Goal: Entertainment & Leisure: Consume media (video, audio)

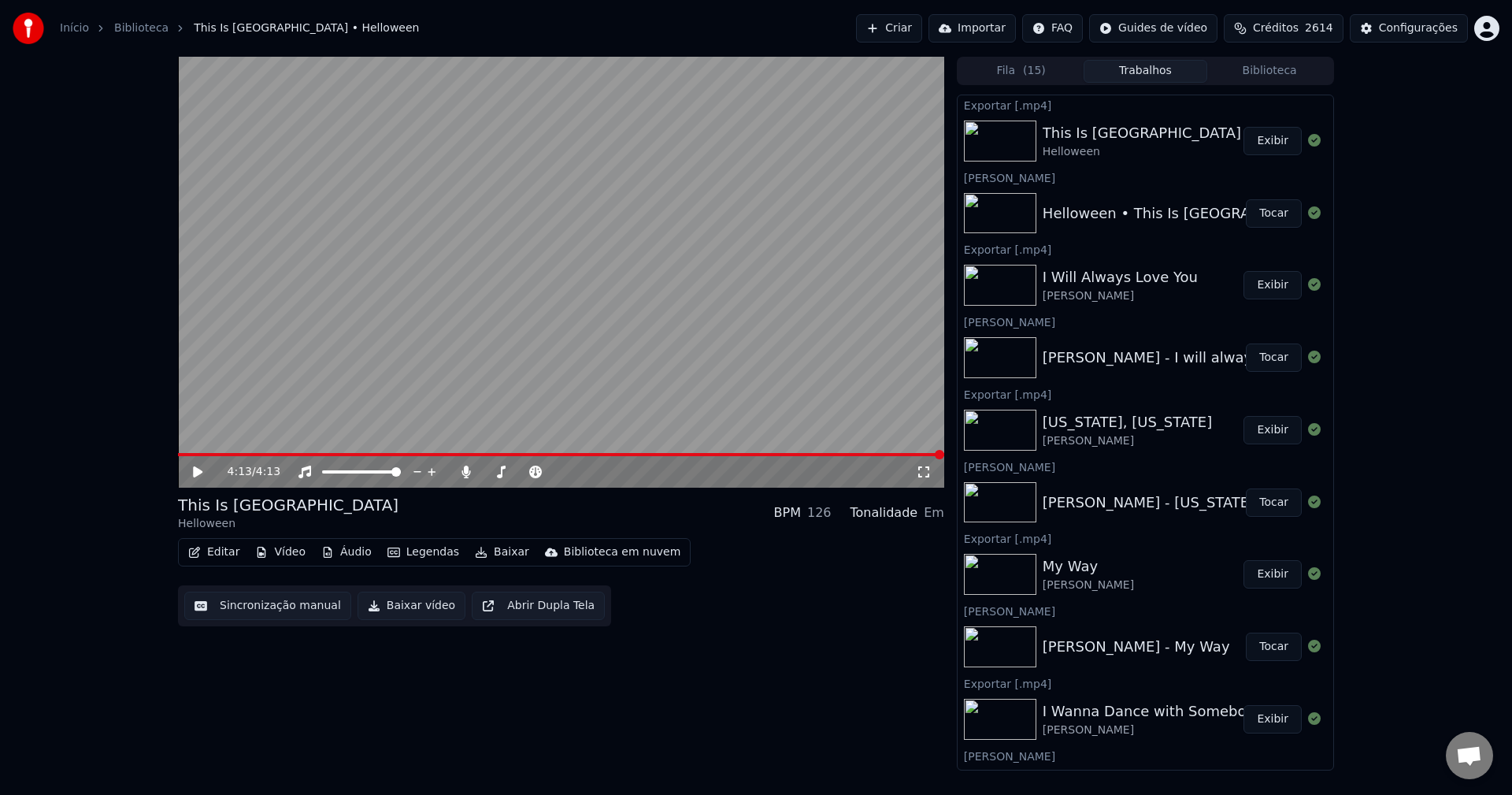
click at [889, 28] on button "Criar" at bounding box center [889, 28] width 66 height 28
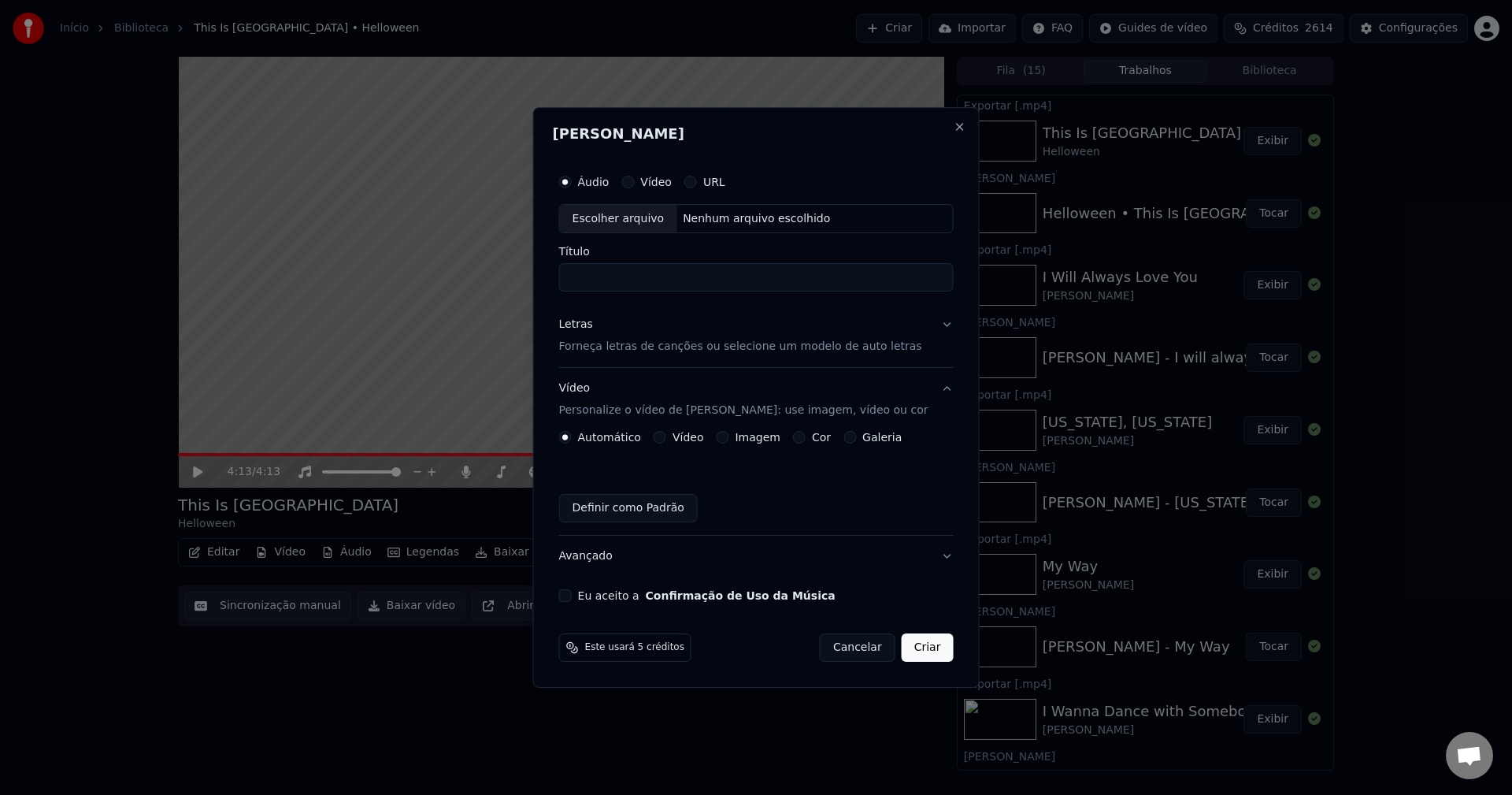
click at [621, 221] on div "Escolher arquivo" at bounding box center [619, 218] width 117 height 28
type input "**********"
click at [660, 348] on p "Forneça letras de canções ou selecione um modelo de auto letras" at bounding box center [741, 347] width 363 height 16
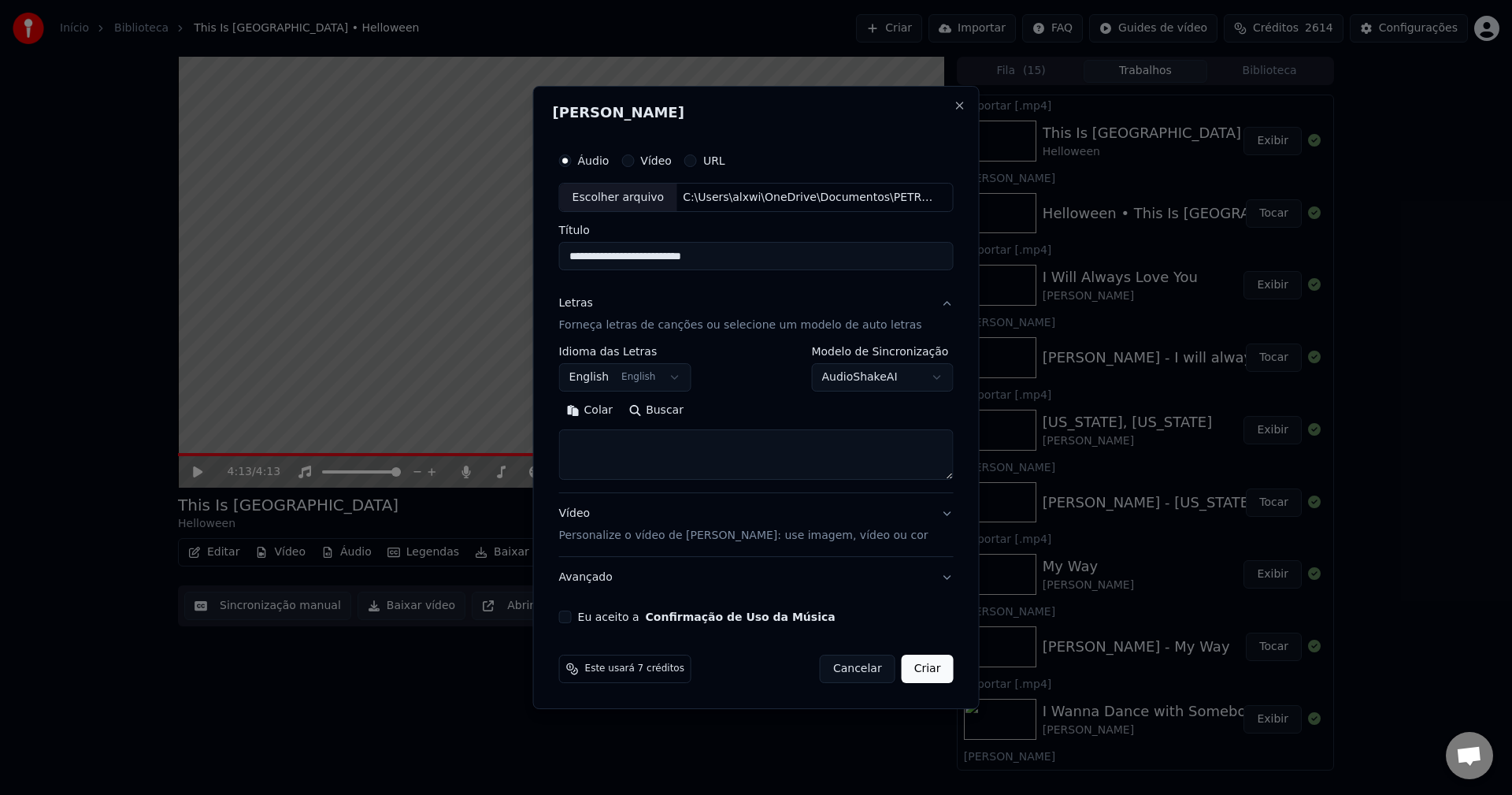
click at [652, 442] on textarea at bounding box center [756, 455] width 395 height 50
paste textarea "**********"
type textarea "**********"
click at [614, 528] on p "Personalize o vídeo de [PERSON_NAME]: use imagem, vídeo ou cor" at bounding box center [743, 535] width 369 height 16
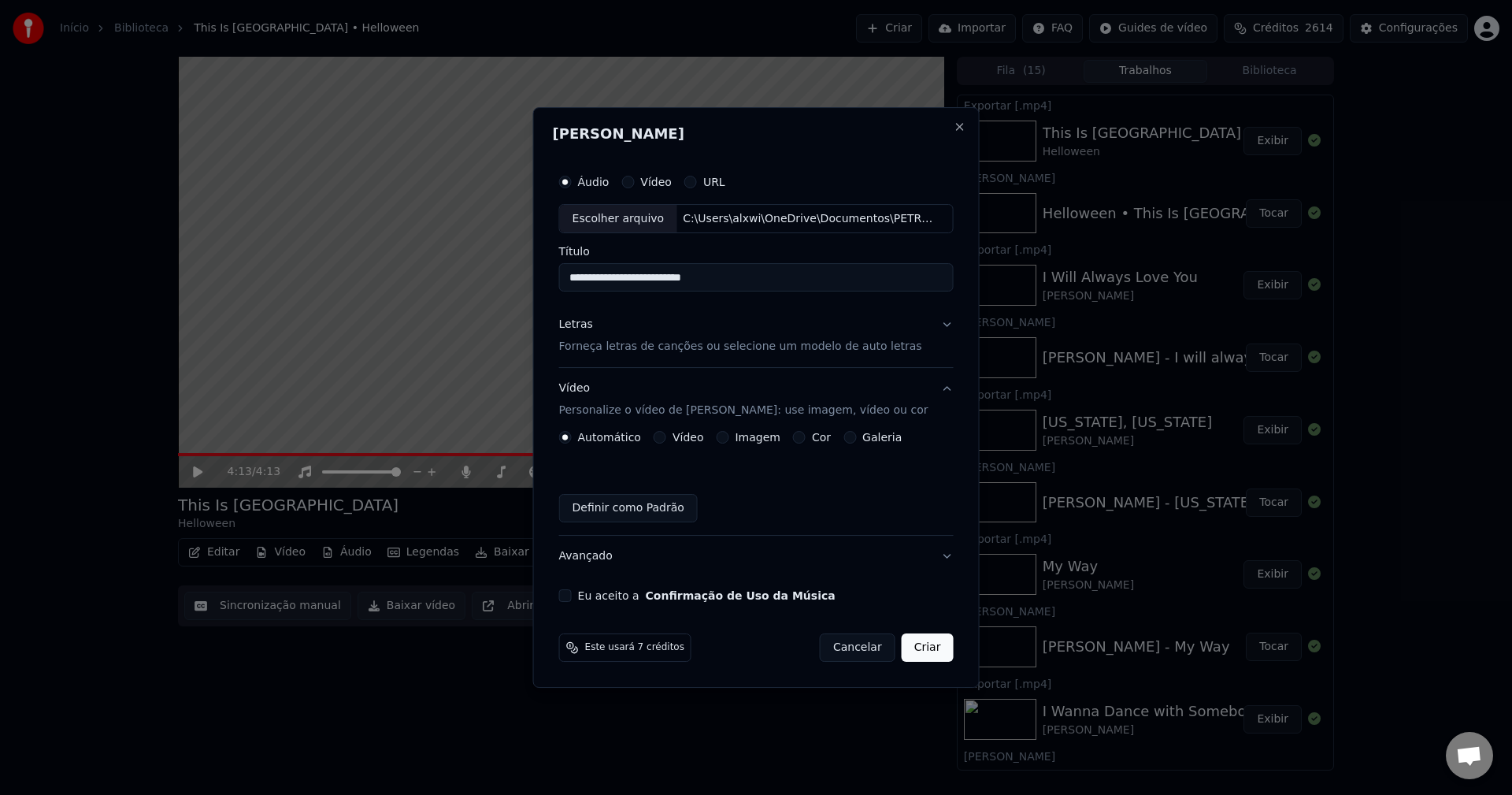
click at [729, 434] on button "Imagem" at bounding box center [722, 437] width 13 height 13
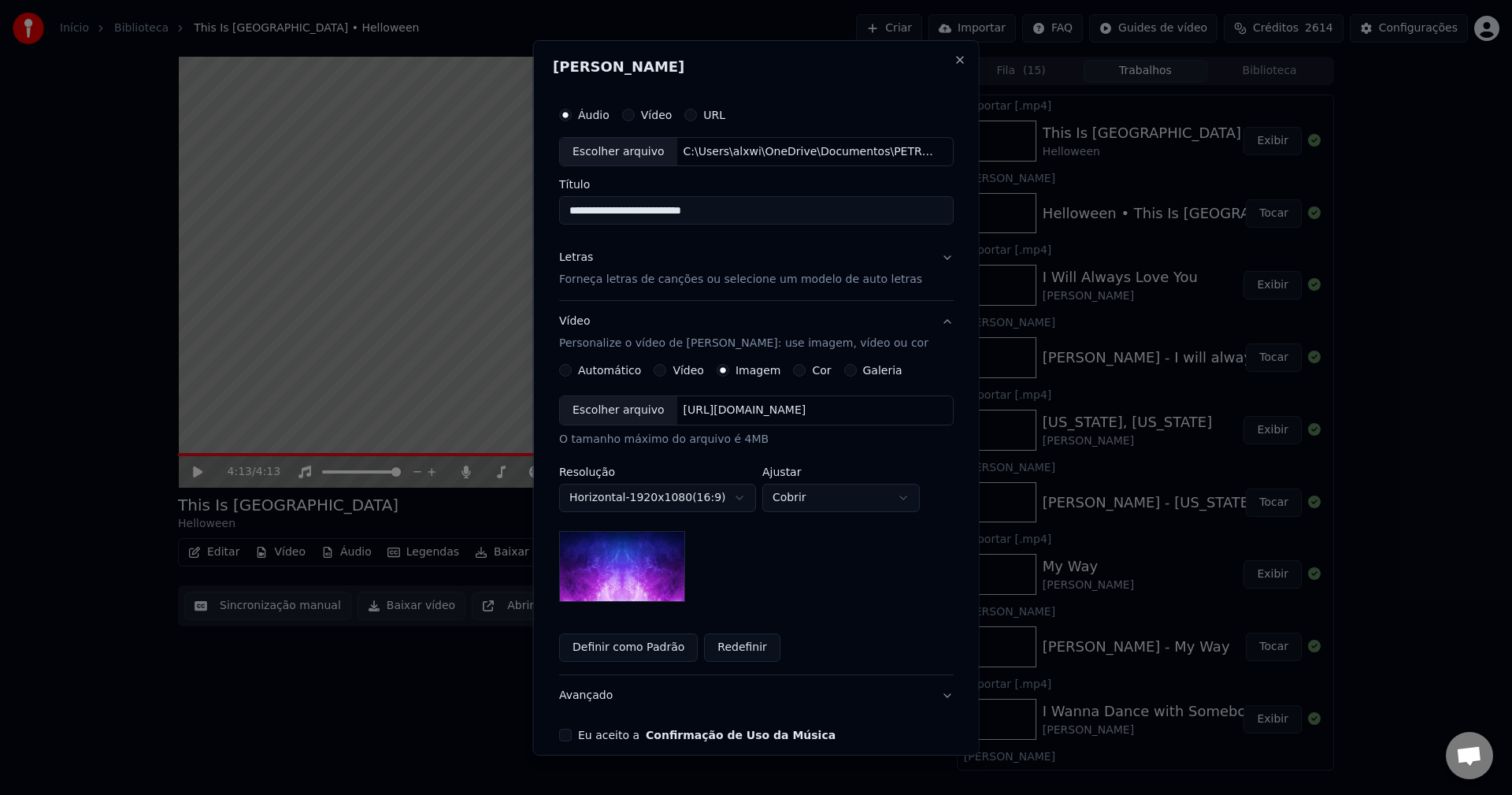
click at [616, 412] on div "Escolher arquivo" at bounding box center [619, 410] width 117 height 28
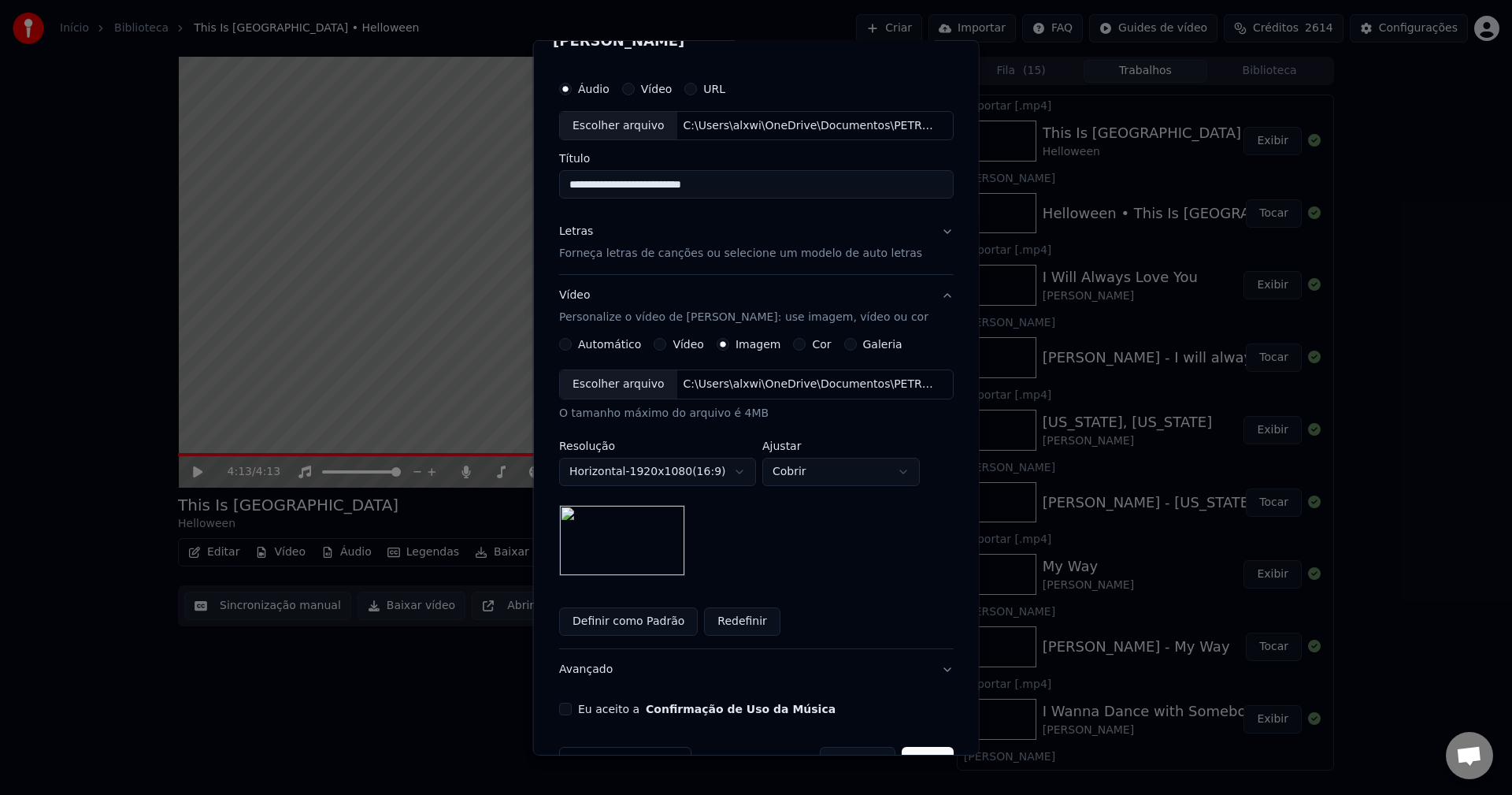
scroll to position [71, 0]
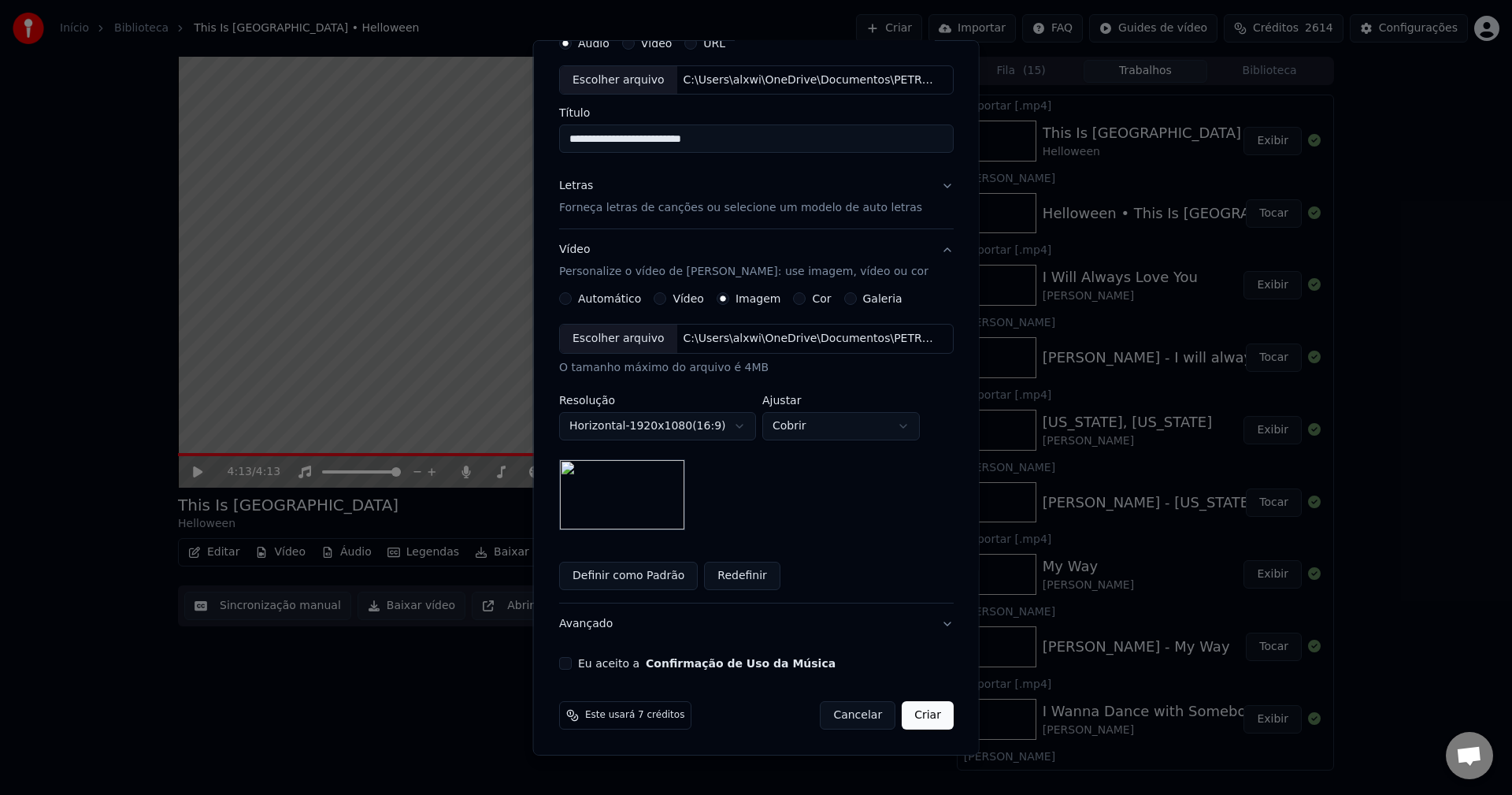
click at [913, 723] on button "Criar" at bounding box center [927, 714] width 52 height 28
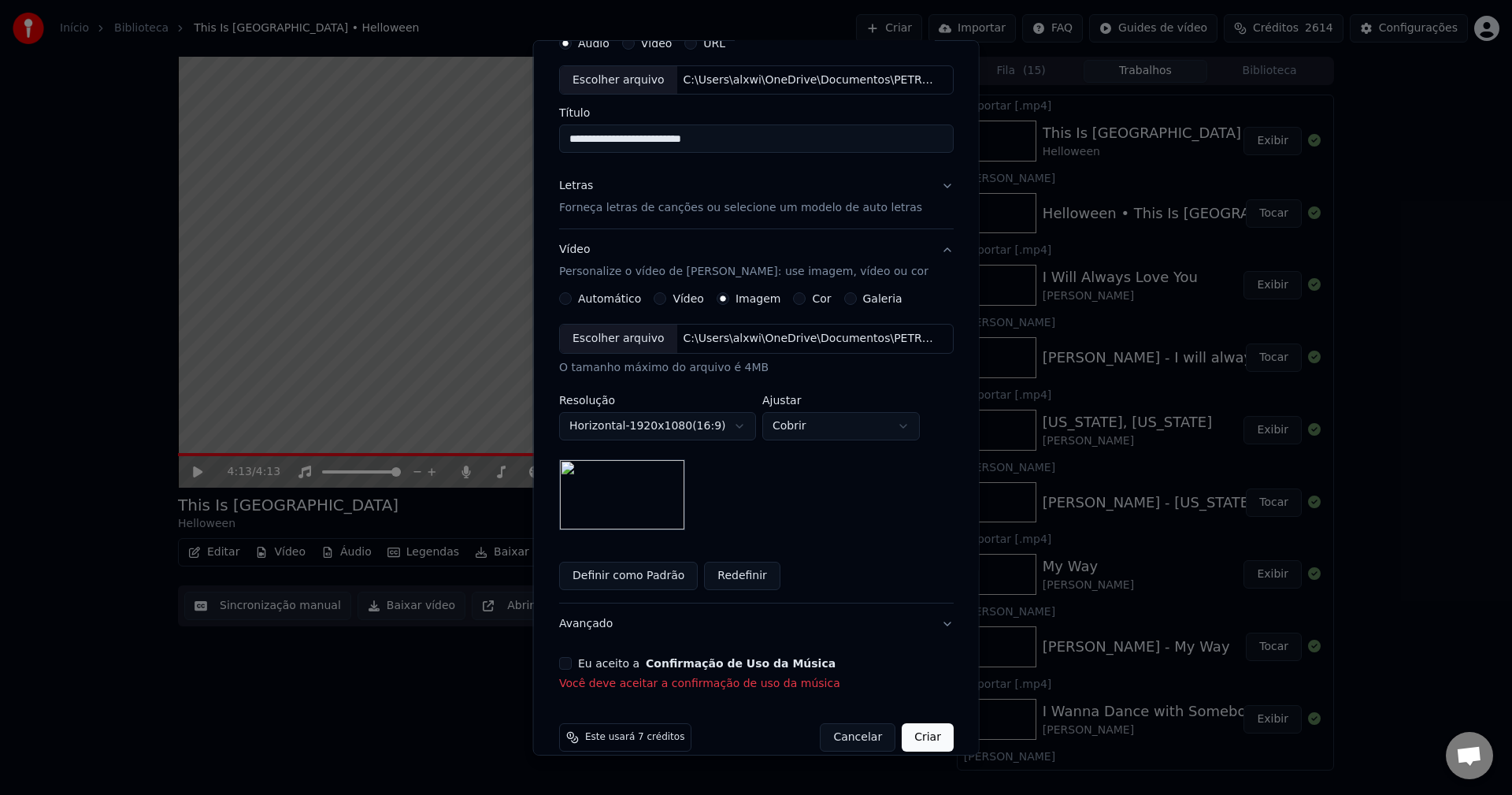
click at [572, 664] on button "Eu aceito a Confirmação de Uso da Música" at bounding box center [565, 663] width 13 height 13
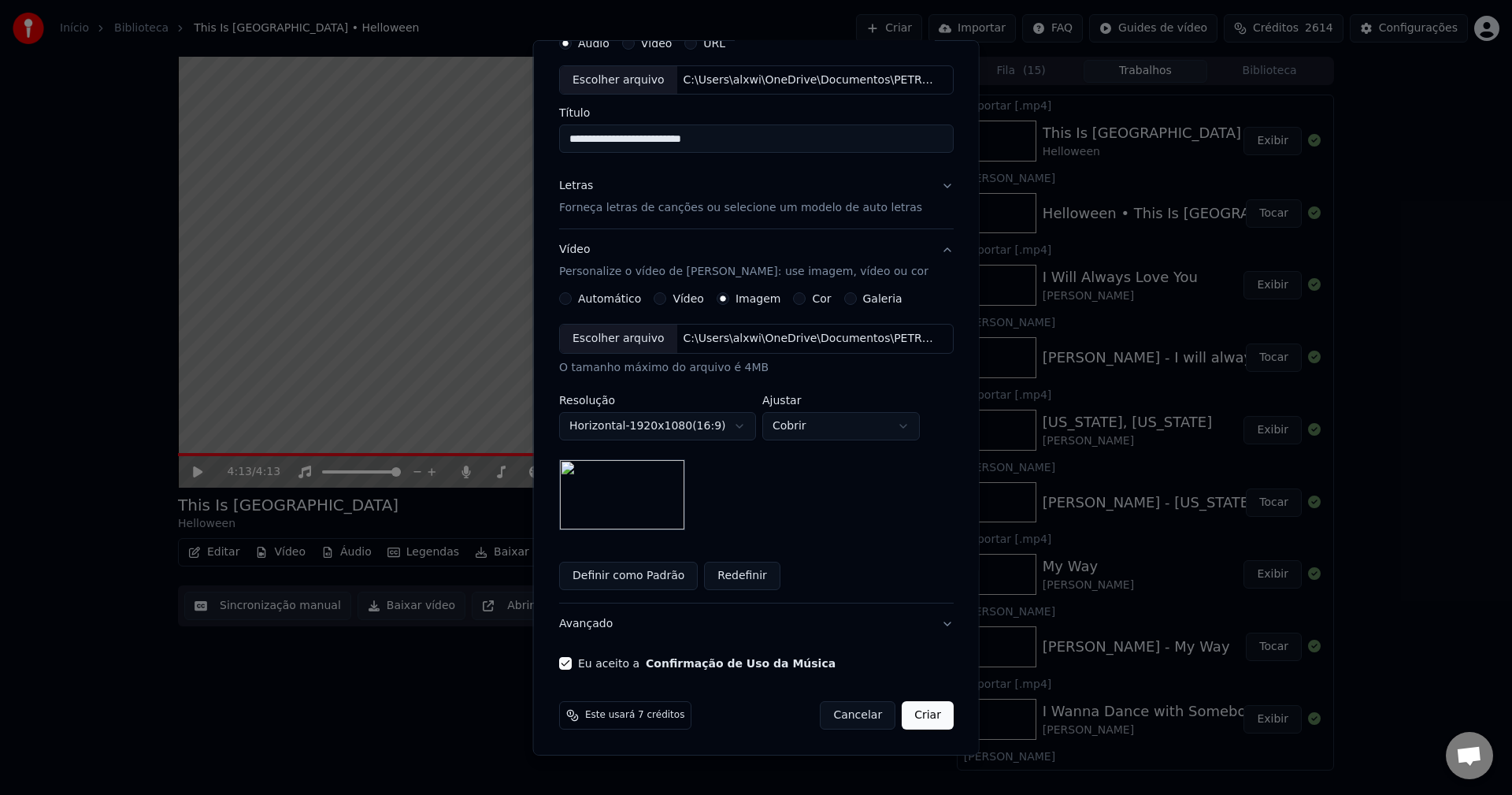
click at [905, 714] on button "Criar" at bounding box center [927, 714] width 52 height 28
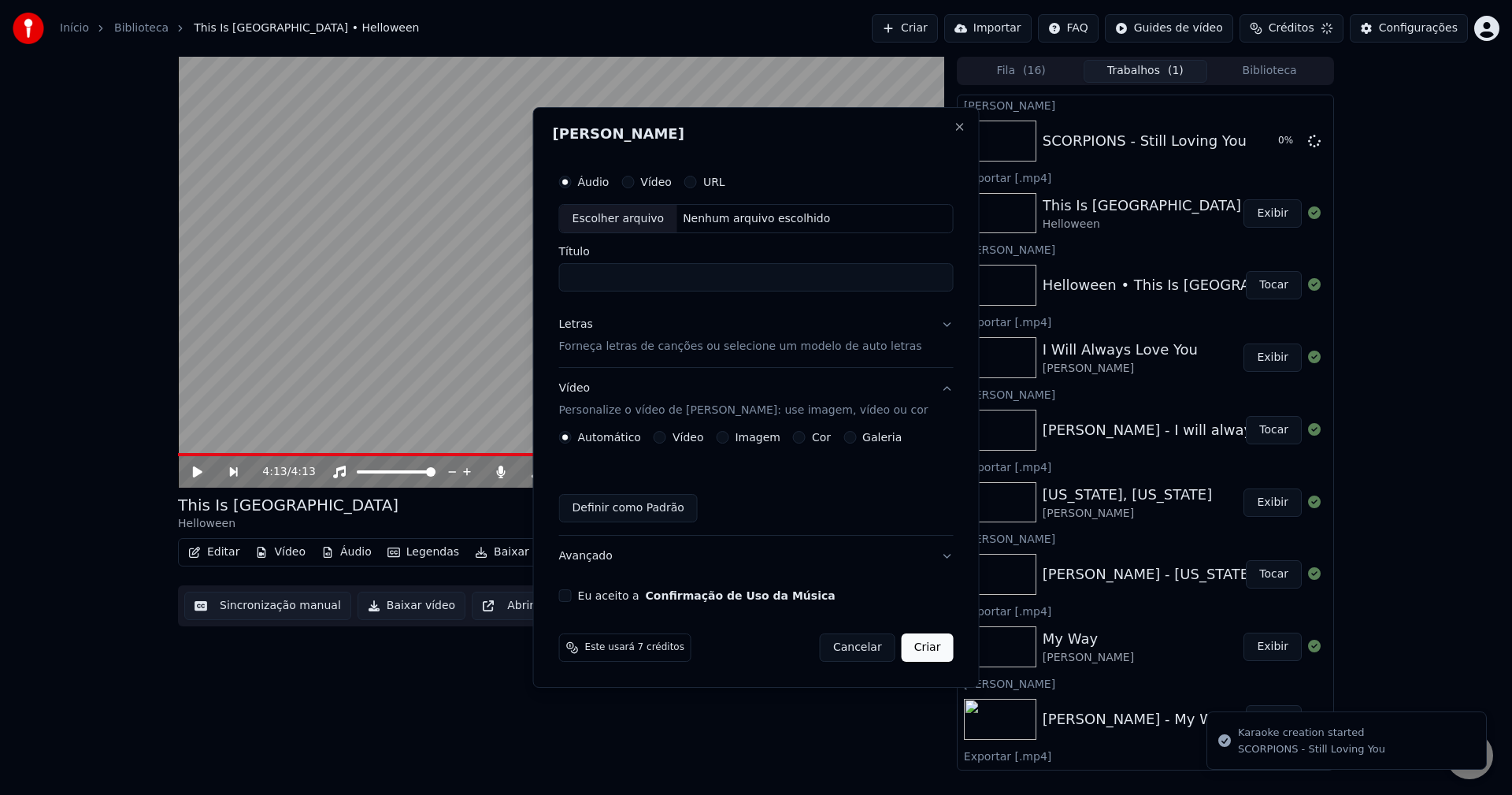
scroll to position [0, 0]
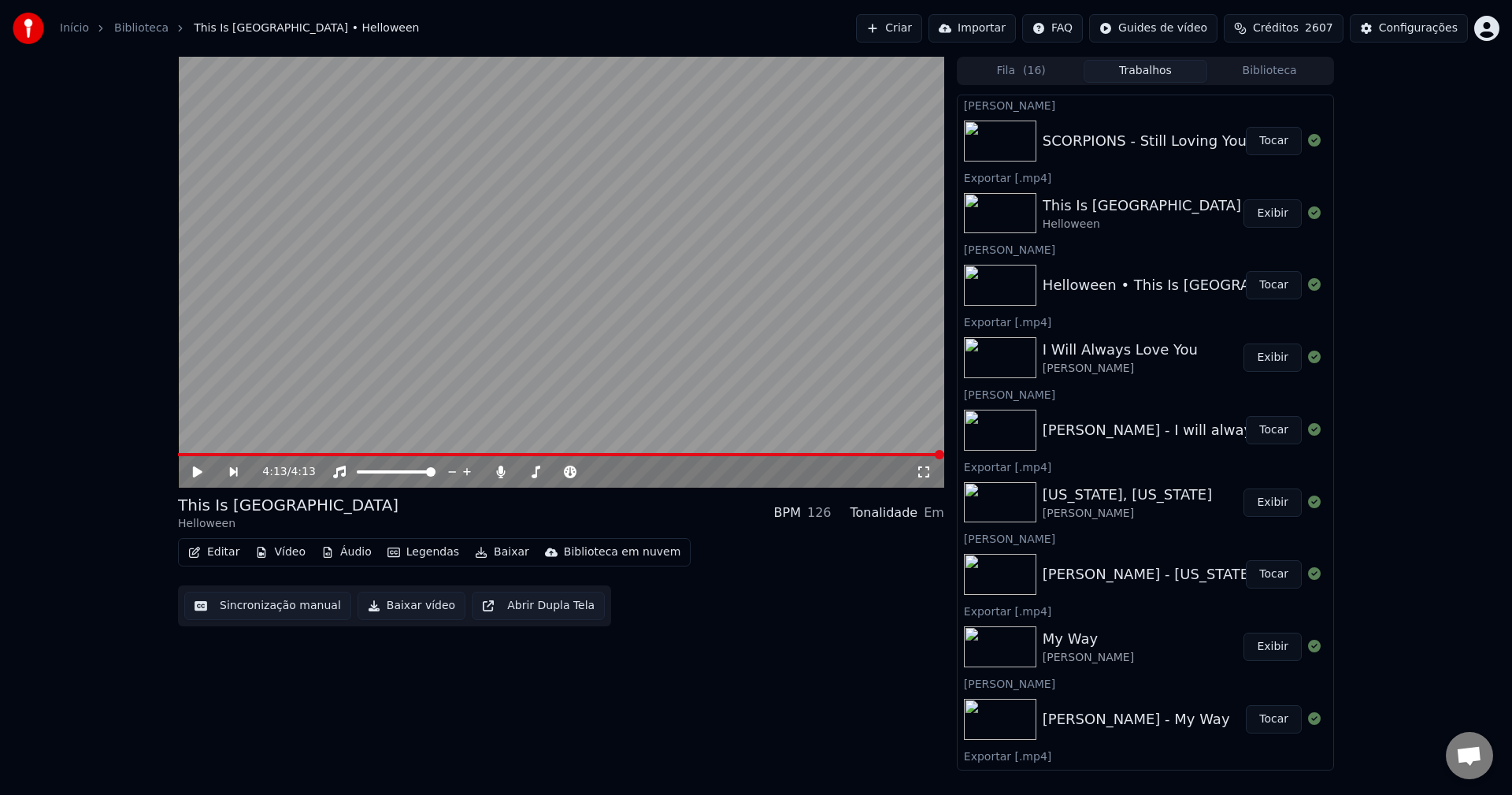
click at [1272, 148] on button "Tocar" at bounding box center [1274, 140] width 56 height 28
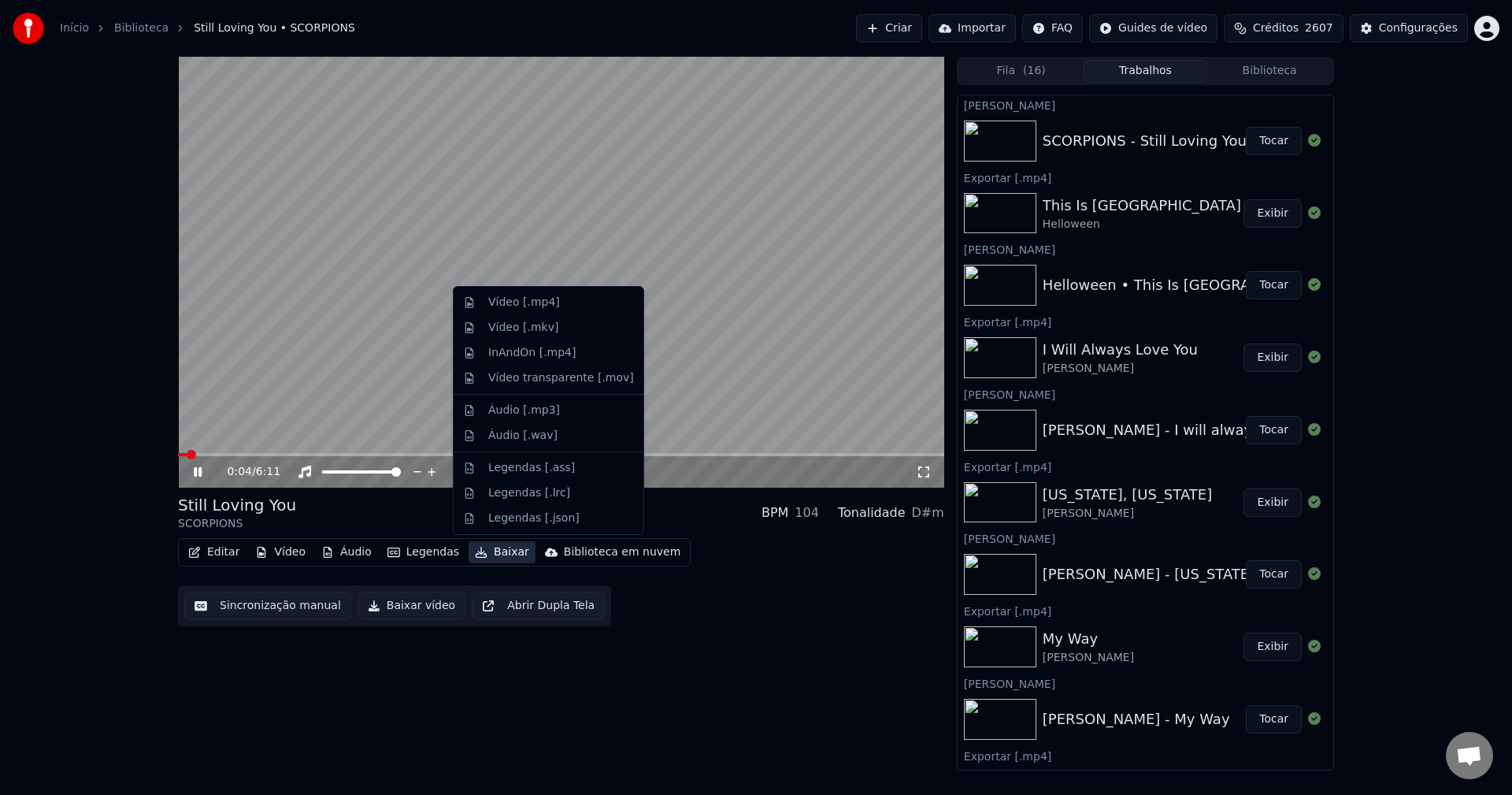
click at [489, 554] on button "Baixar" at bounding box center [501, 552] width 67 height 22
click at [568, 311] on div "Vídeo [.mp4]" at bounding box center [548, 303] width 183 height 25
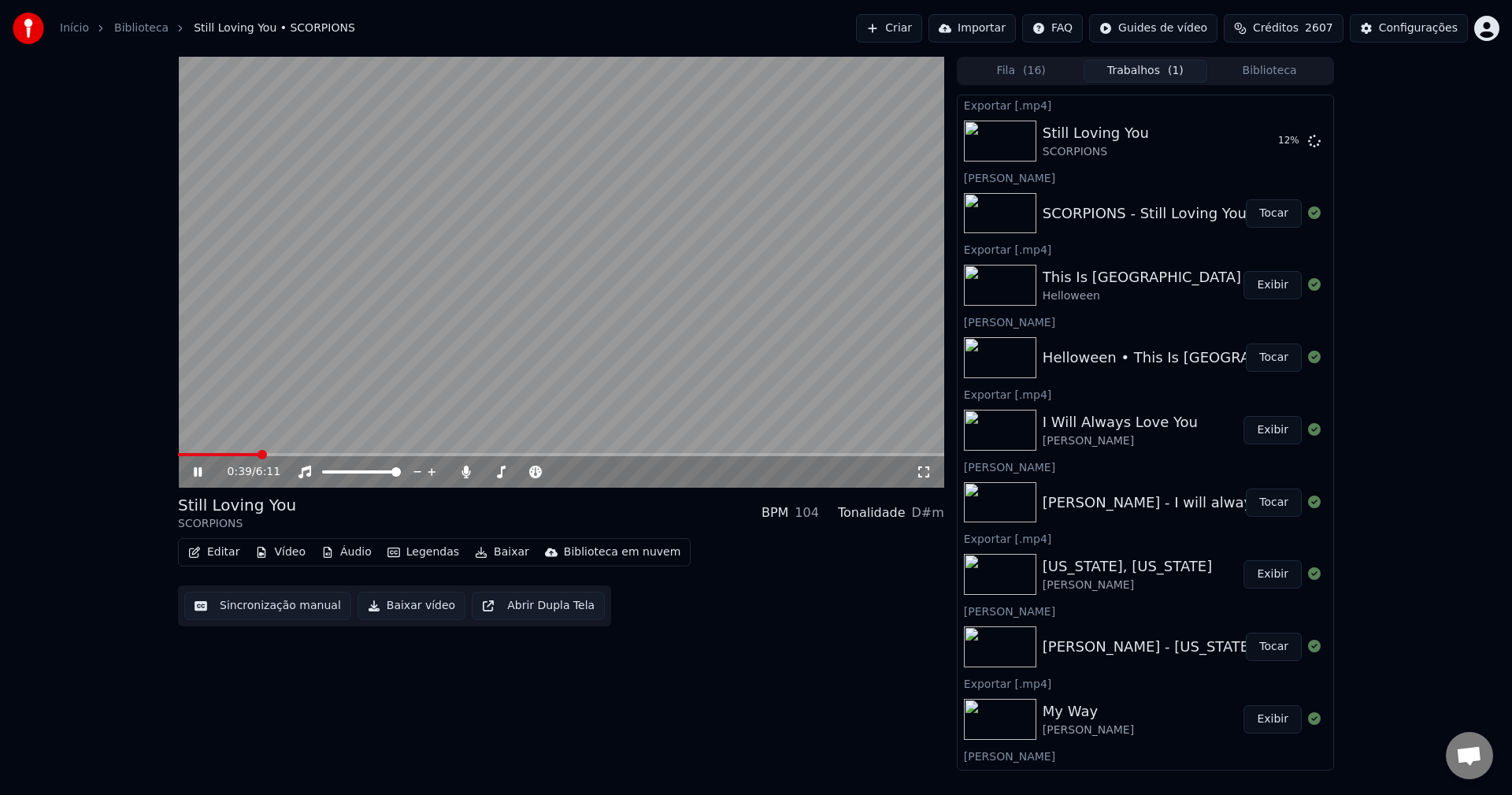
click at [192, 474] on icon at bounding box center [210, 472] width 37 height 13
click at [193, 476] on icon at bounding box center [197, 472] width 9 height 11
click at [193, 476] on icon at bounding box center [210, 472] width 37 height 13
click at [193, 468] on icon at bounding box center [197, 472] width 9 height 11
click at [889, 30] on button "Criar" at bounding box center [889, 28] width 66 height 28
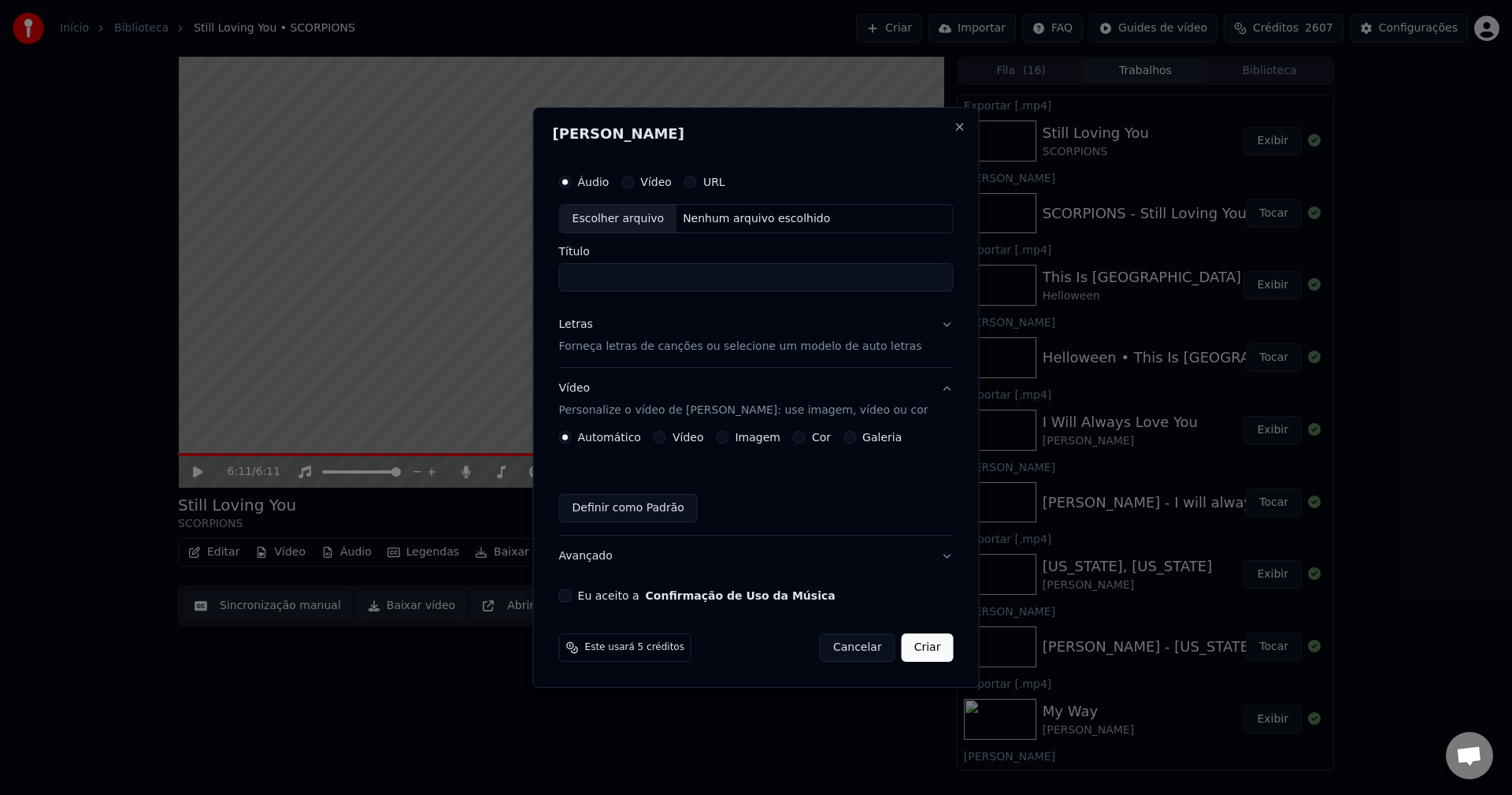
click at [647, 221] on div "Escolher arquivo" at bounding box center [619, 218] width 117 height 28
type input "**********"
click at [649, 350] on p "Forneça letras de canções ou selecione um modelo de auto letras" at bounding box center [741, 347] width 363 height 16
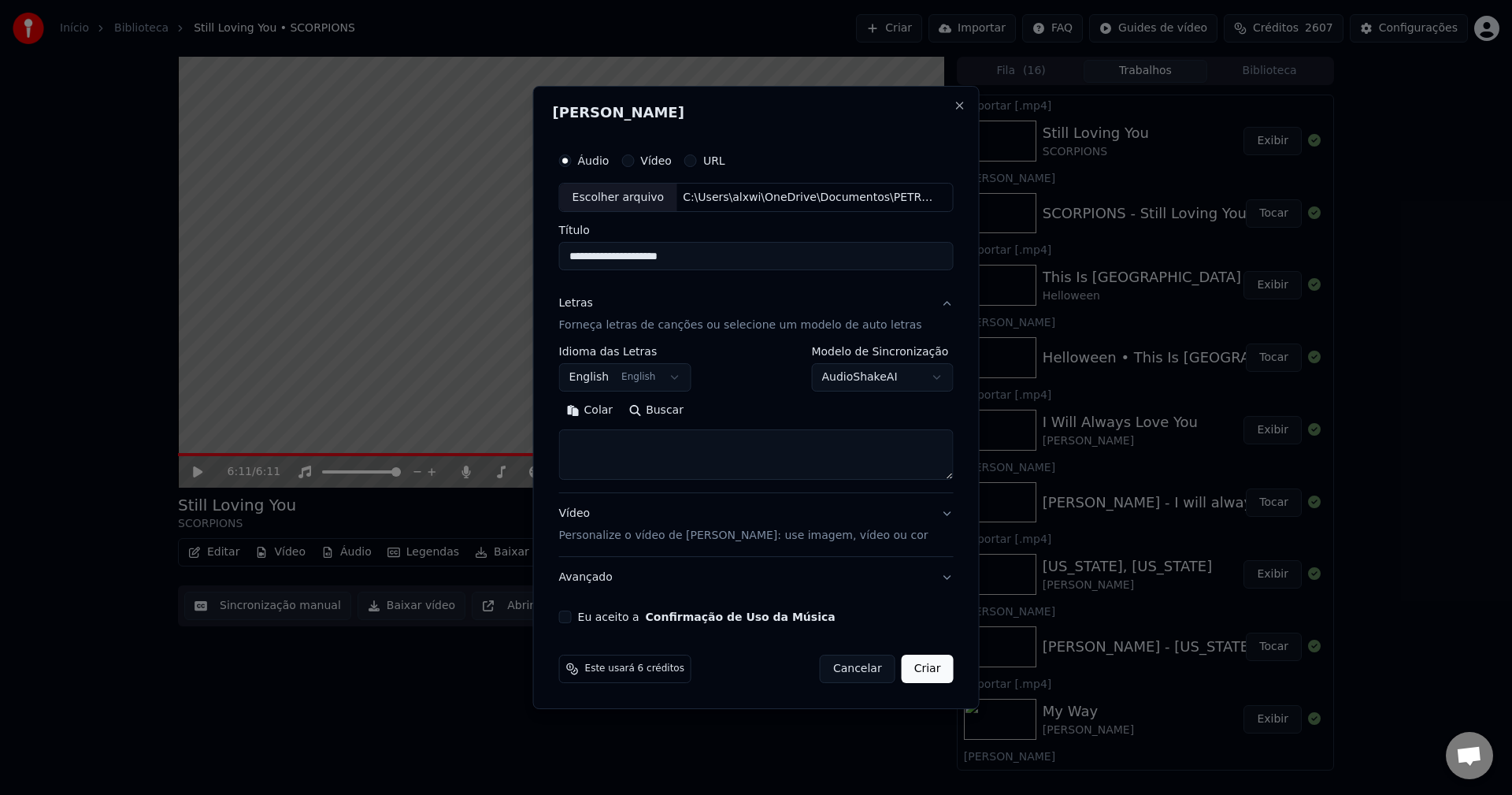
click at [647, 445] on textarea at bounding box center [756, 455] width 395 height 50
paste textarea "**********"
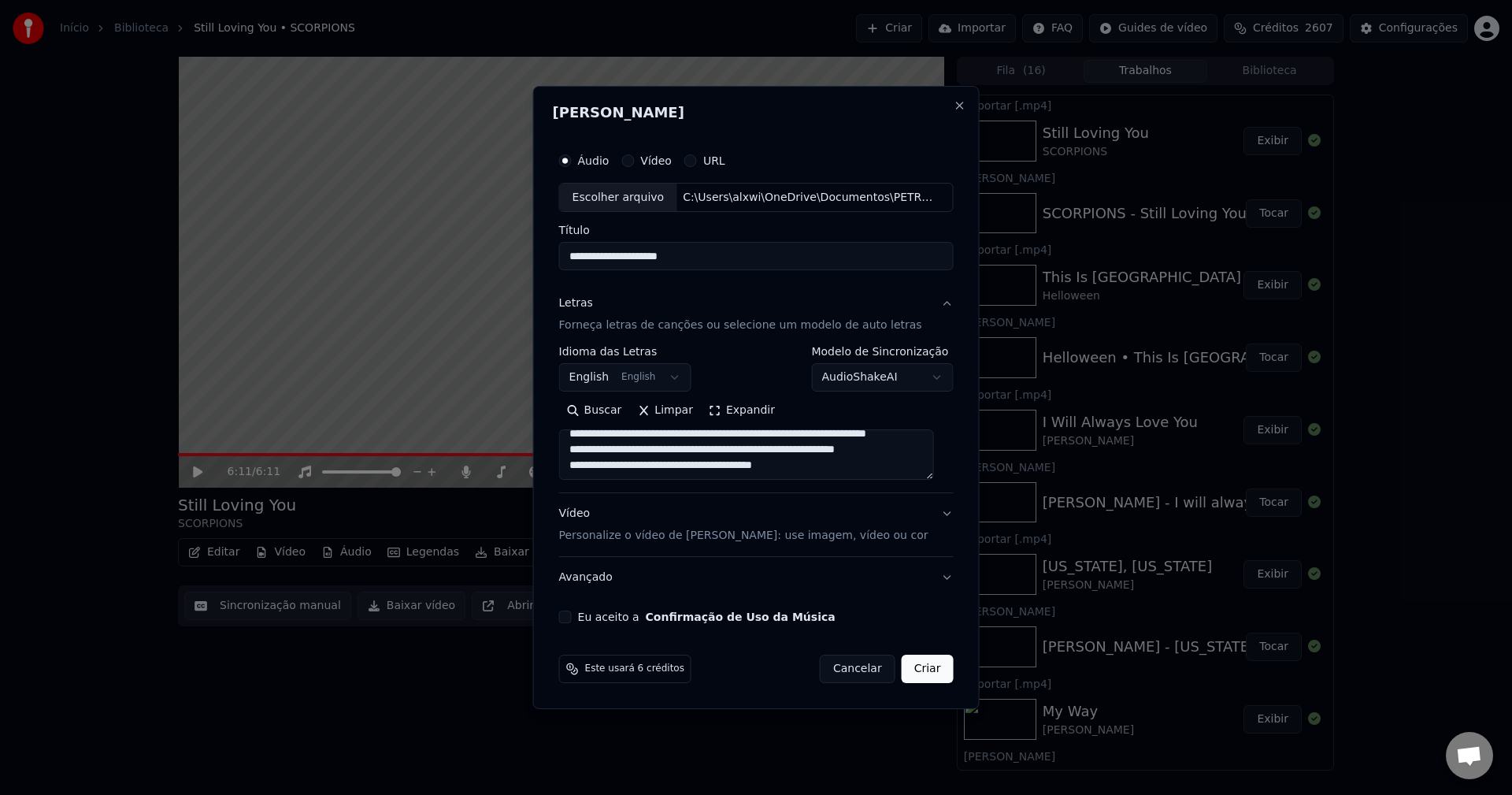
type textarea "**********"
click at [689, 531] on p "Personalize o vídeo de [PERSON_NAME]: use imagem, vídeo ou cor" at bounding box center [743, 535] width 369 height 16
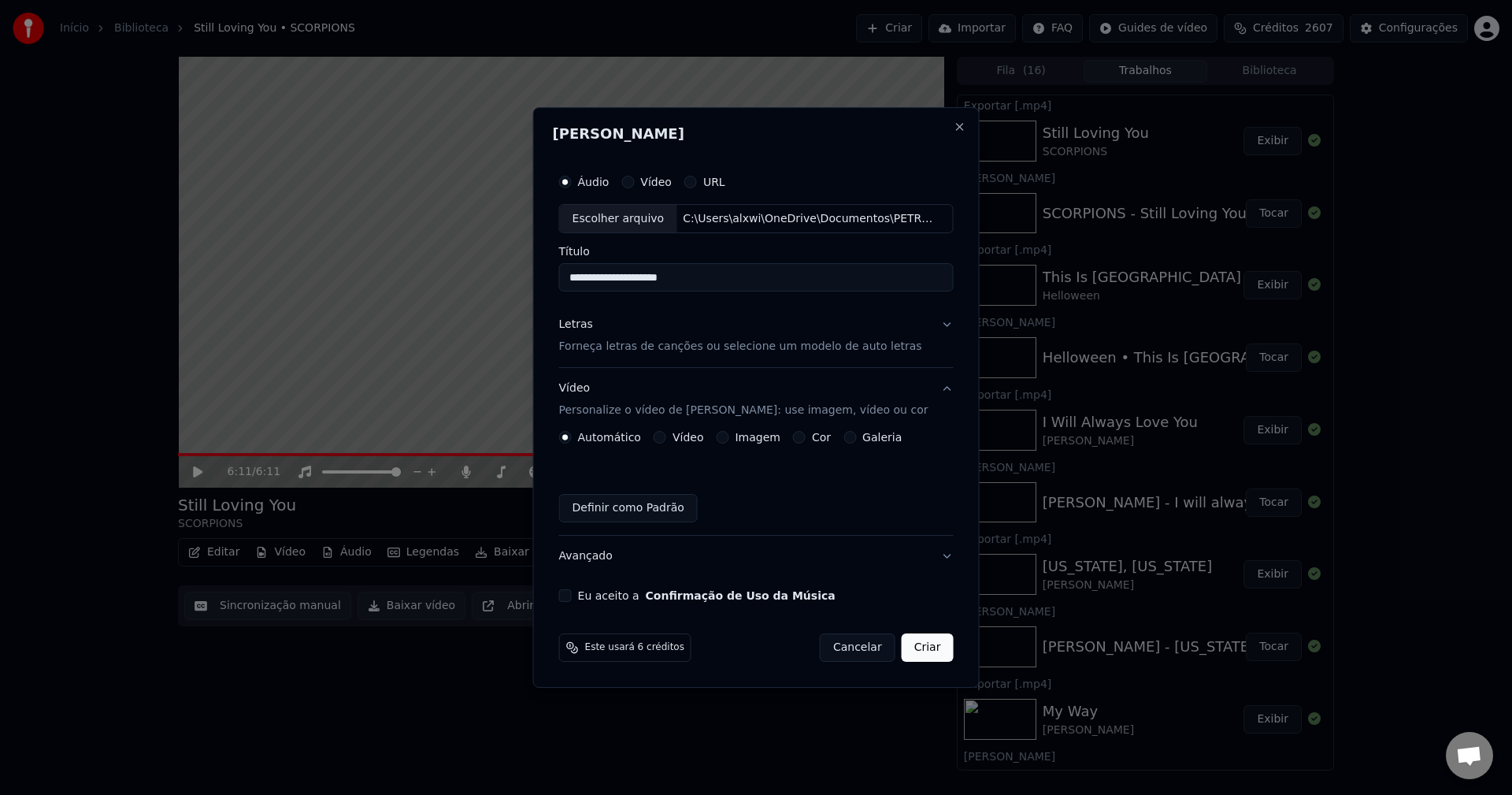
click at [726, 442] on button "Imagem" at bounding box center [722, 437] width 13 height 13
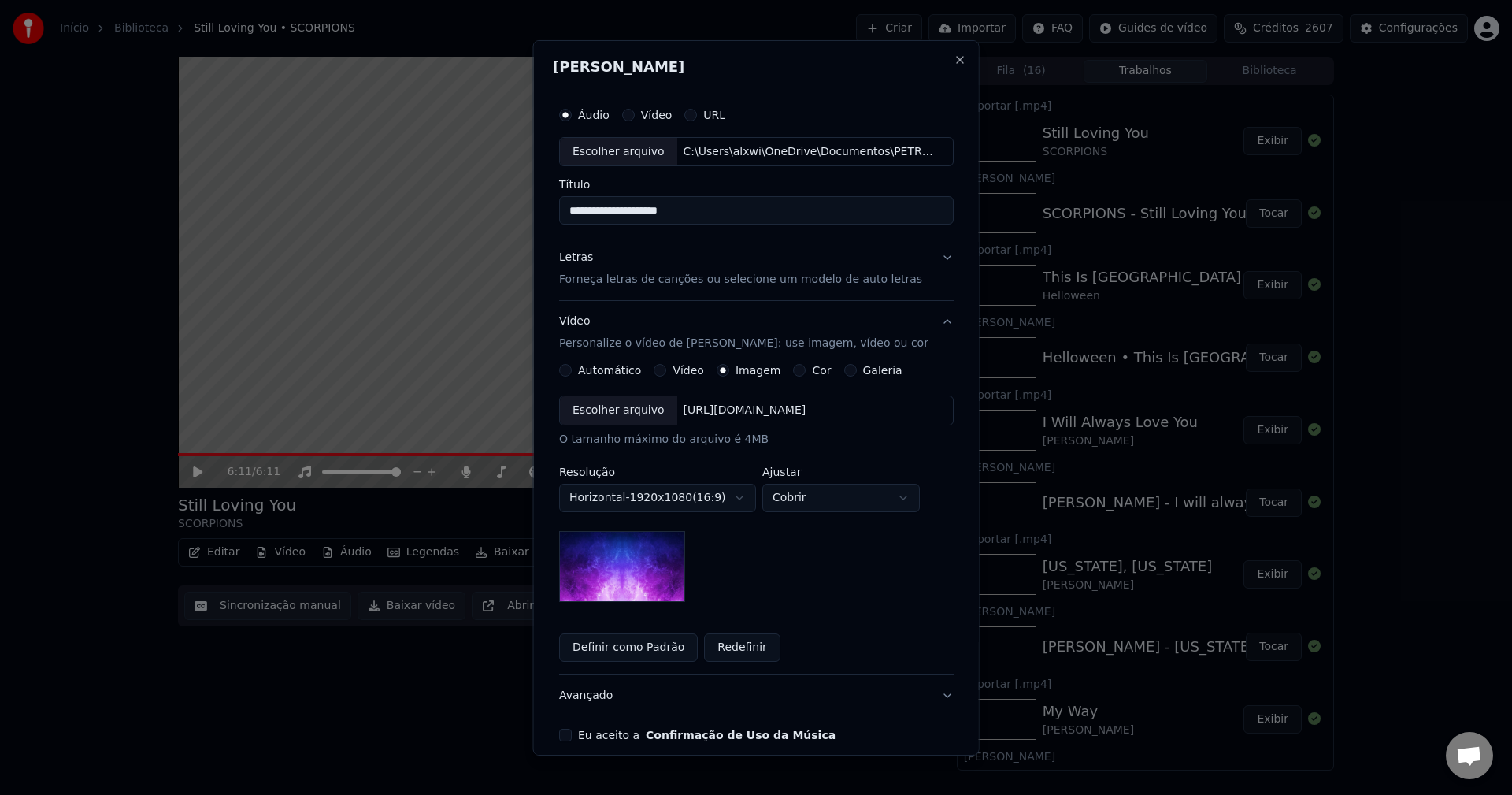
click at [639, 418] on div "Escolher arquivo" at bounding box center [619, 410] width 117 height 28
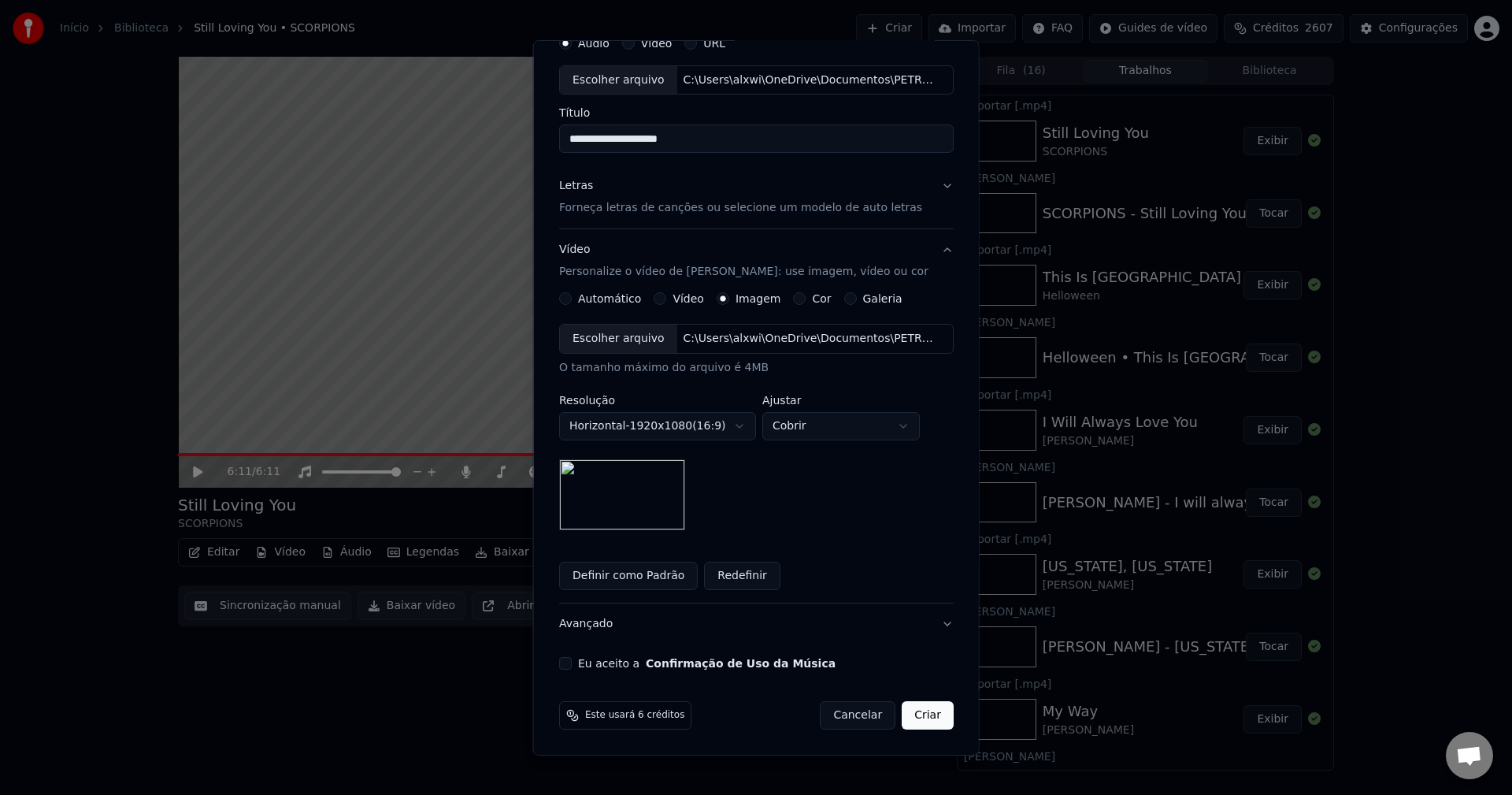
click at [566, 661] on button "Eu aceito a Confirmação de Uso da Música" at bounding box center [565, 663] width 13 height 13
click at [918, 719] on button "Criar" at bounding box center [927, 714] width 52 height 28
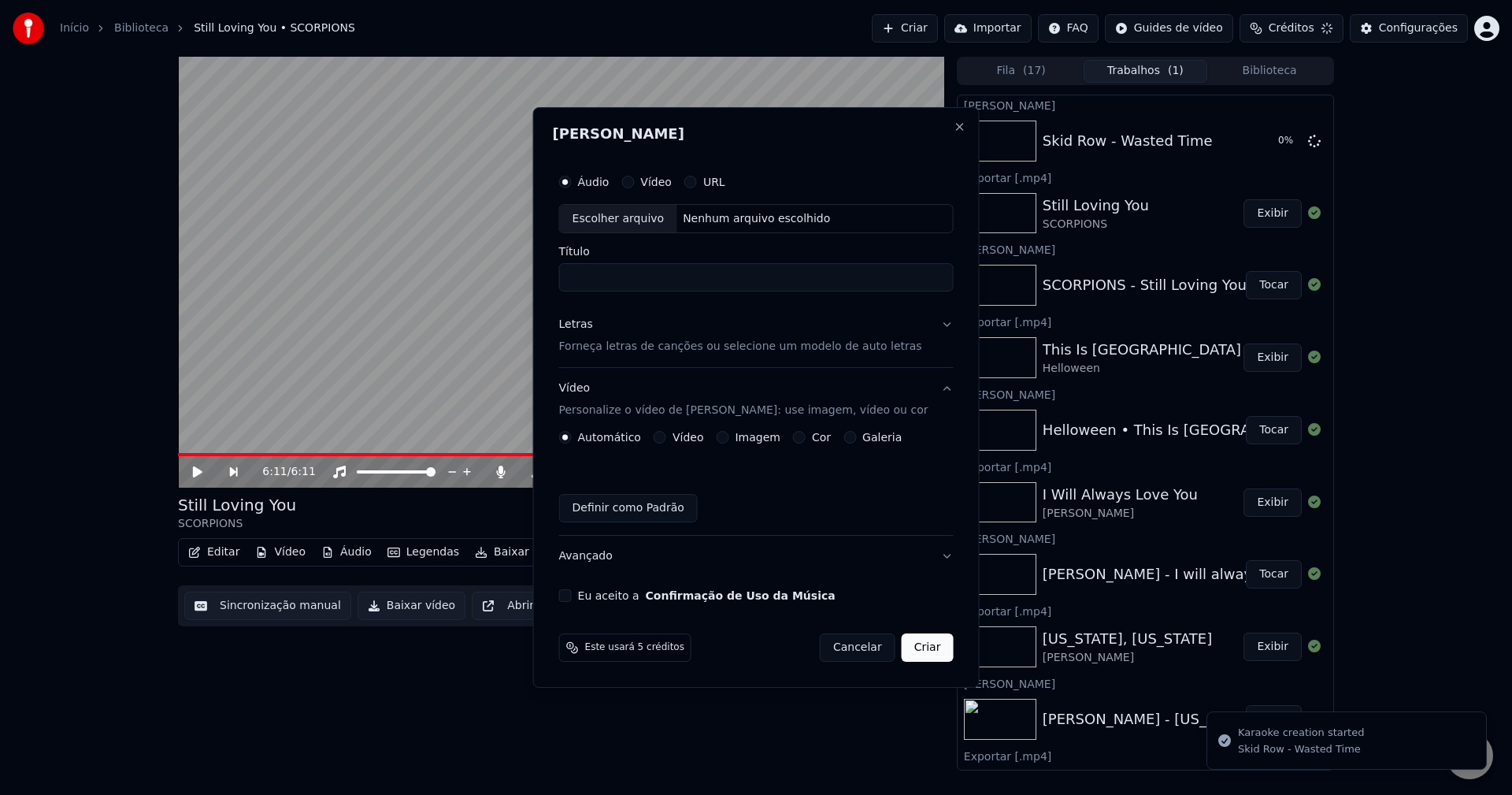
scroll to position [0, 0]
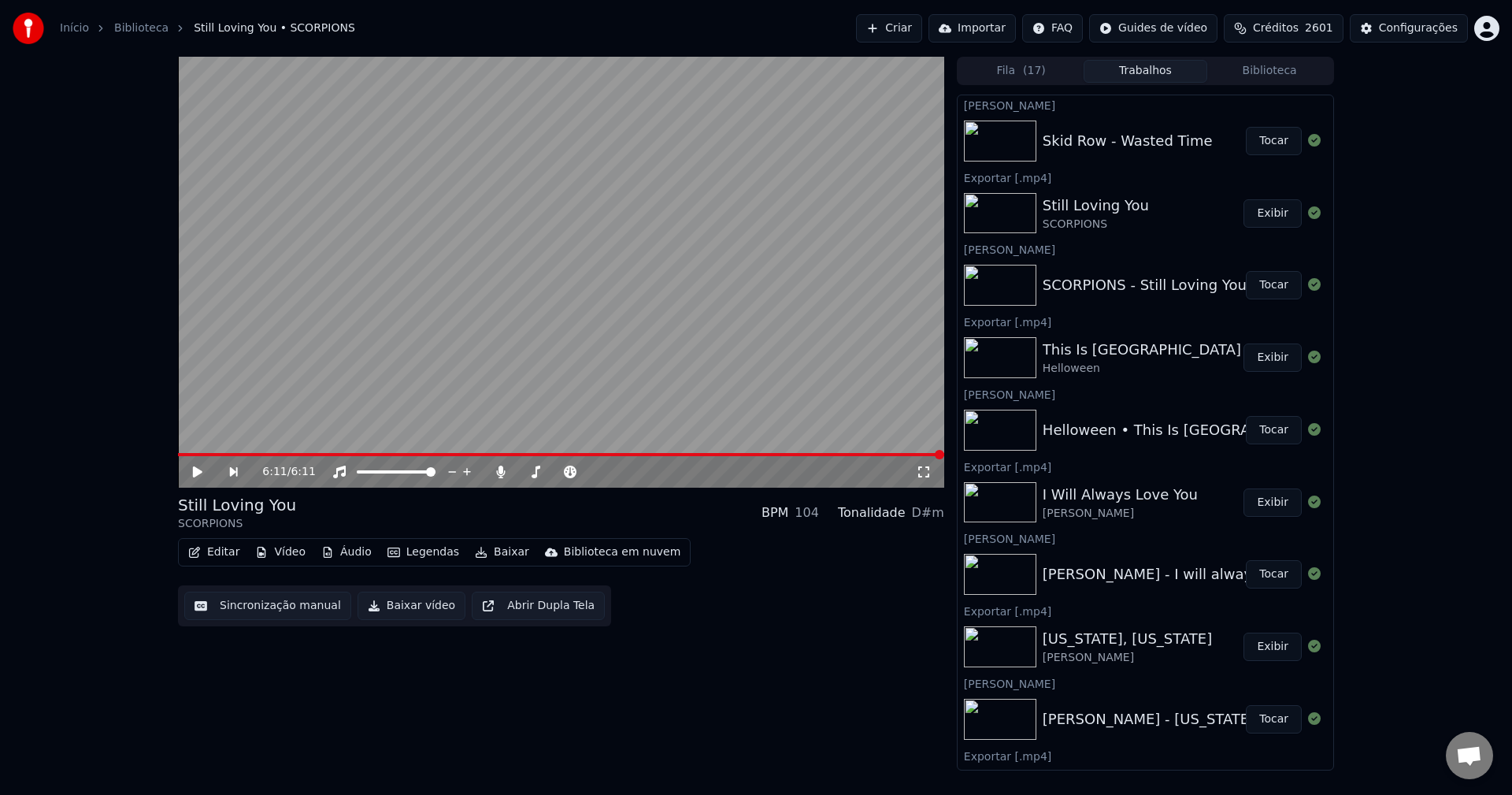
click at [1264, 138] on button "Tocar" at bounding box center [1274, 140] width 56 height 28
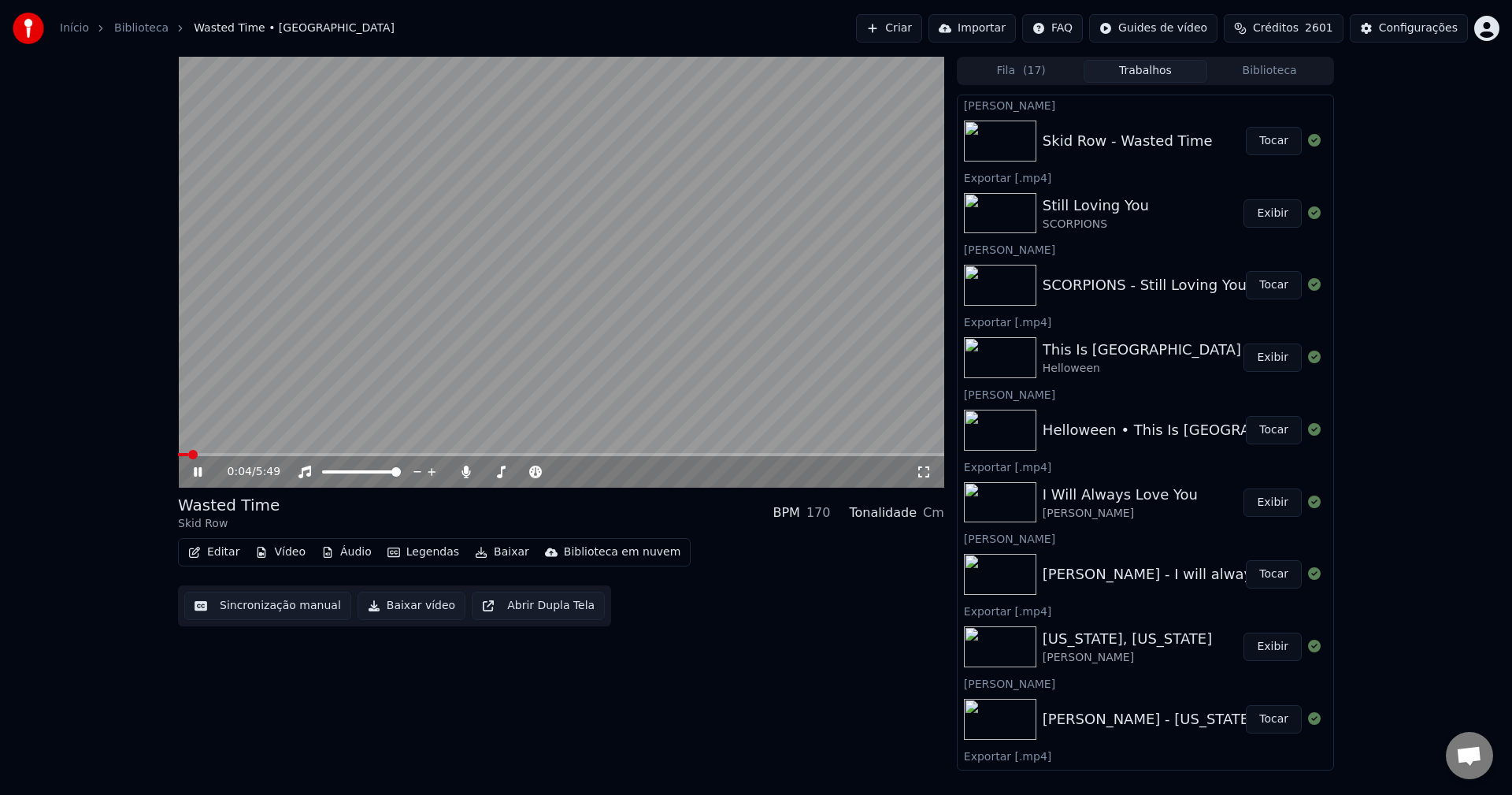
click at [212, 452] on video at bounding box center [561, 272] width 766 height 431
click at [209, 452] on span at bounding box center [213, 454] width 9 height 9
click at [228, 456] on span at bounding box center [230, 454] width 9 height 9
click at [638, 451] on span at bounding box center [633, 454] width 9 height 9
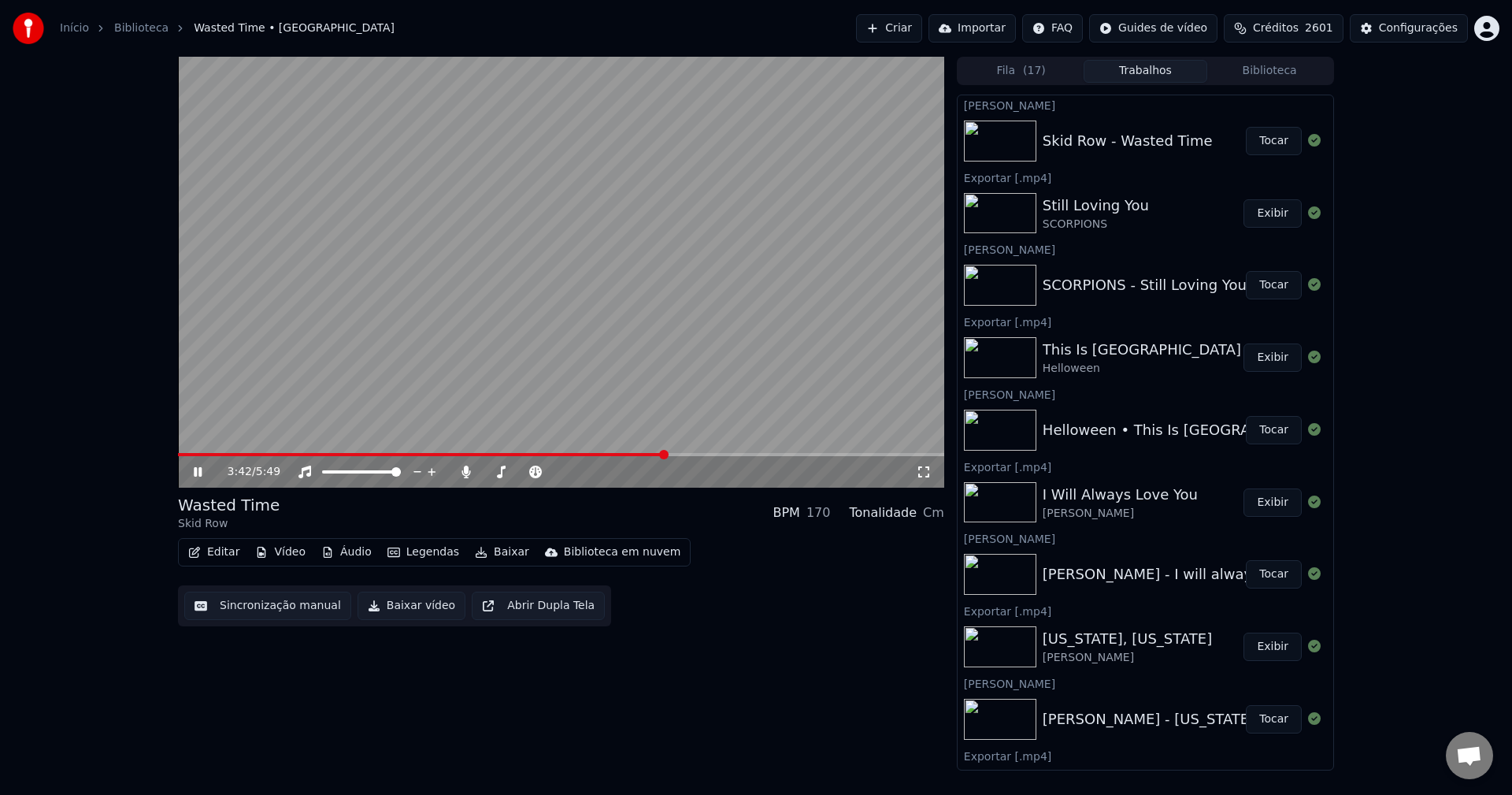
click at [665, 450] on span at bounding box center [664, 454] width 9 height 9
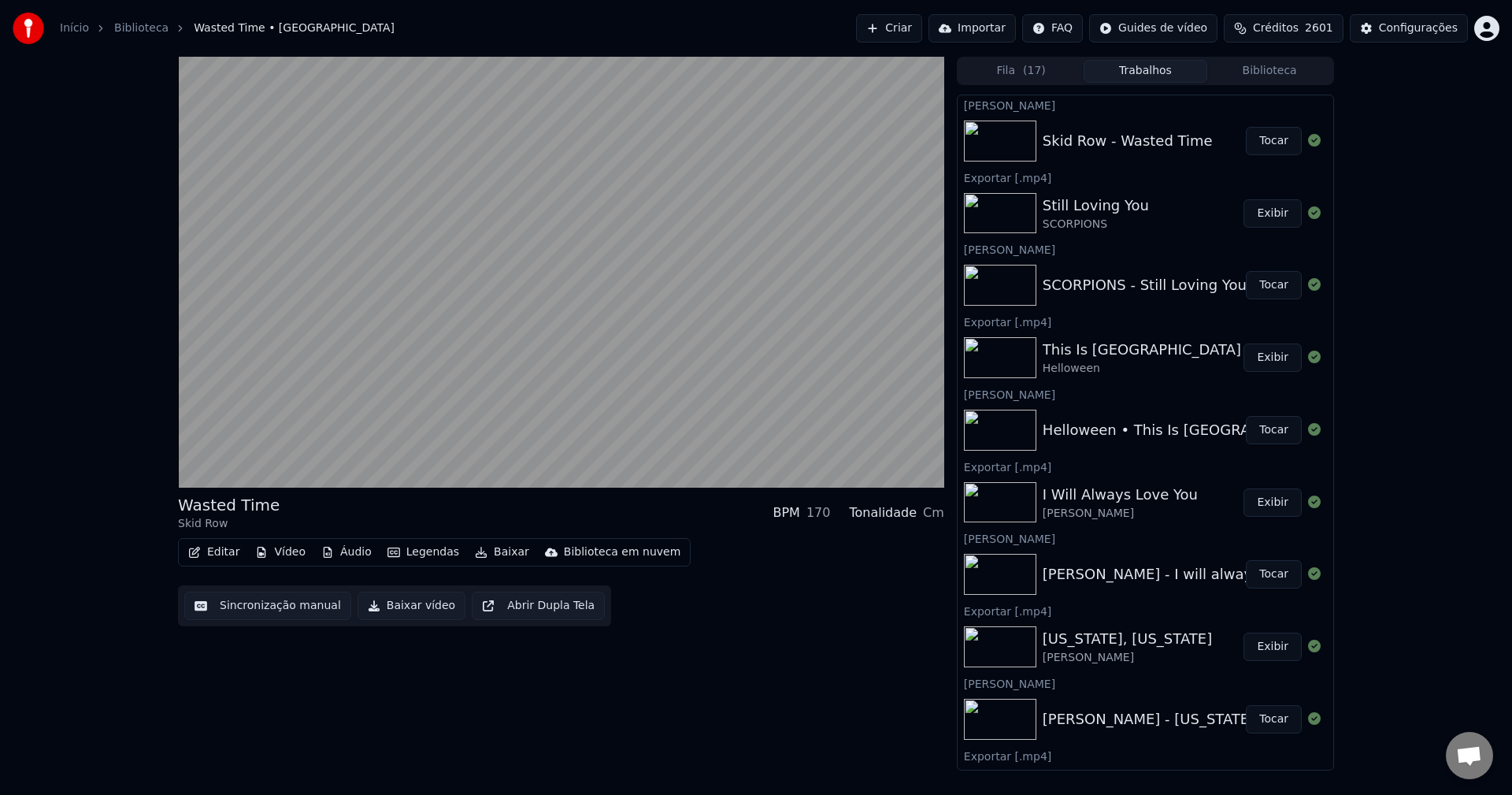
click at [488, 549] on button "Baixar" at bounding box center [501, 552] width 67 height 22
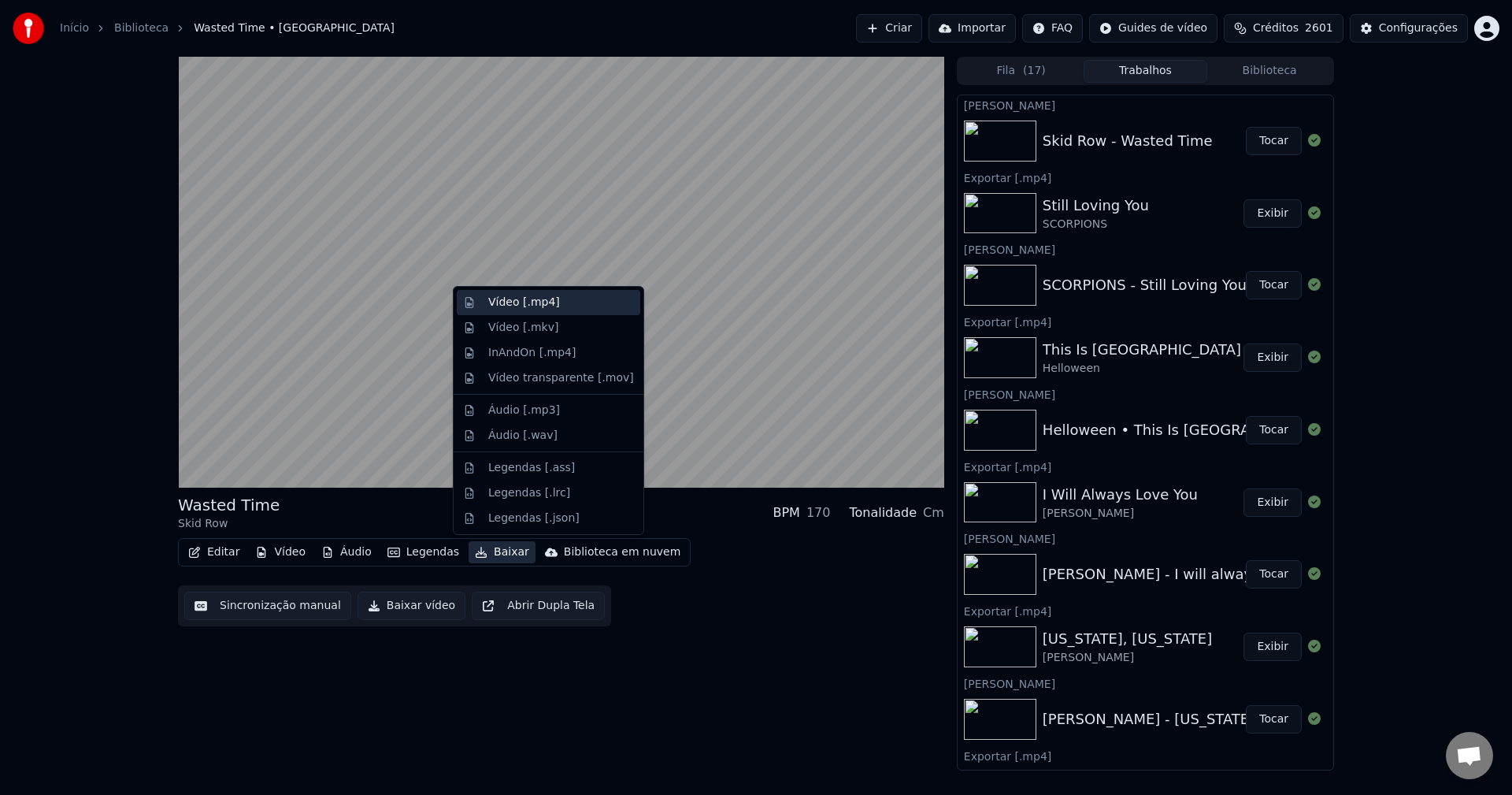
click at [535, 292] on div "Vídeo [.mp4]" at bounding box center [548, 303] width 183 height 25
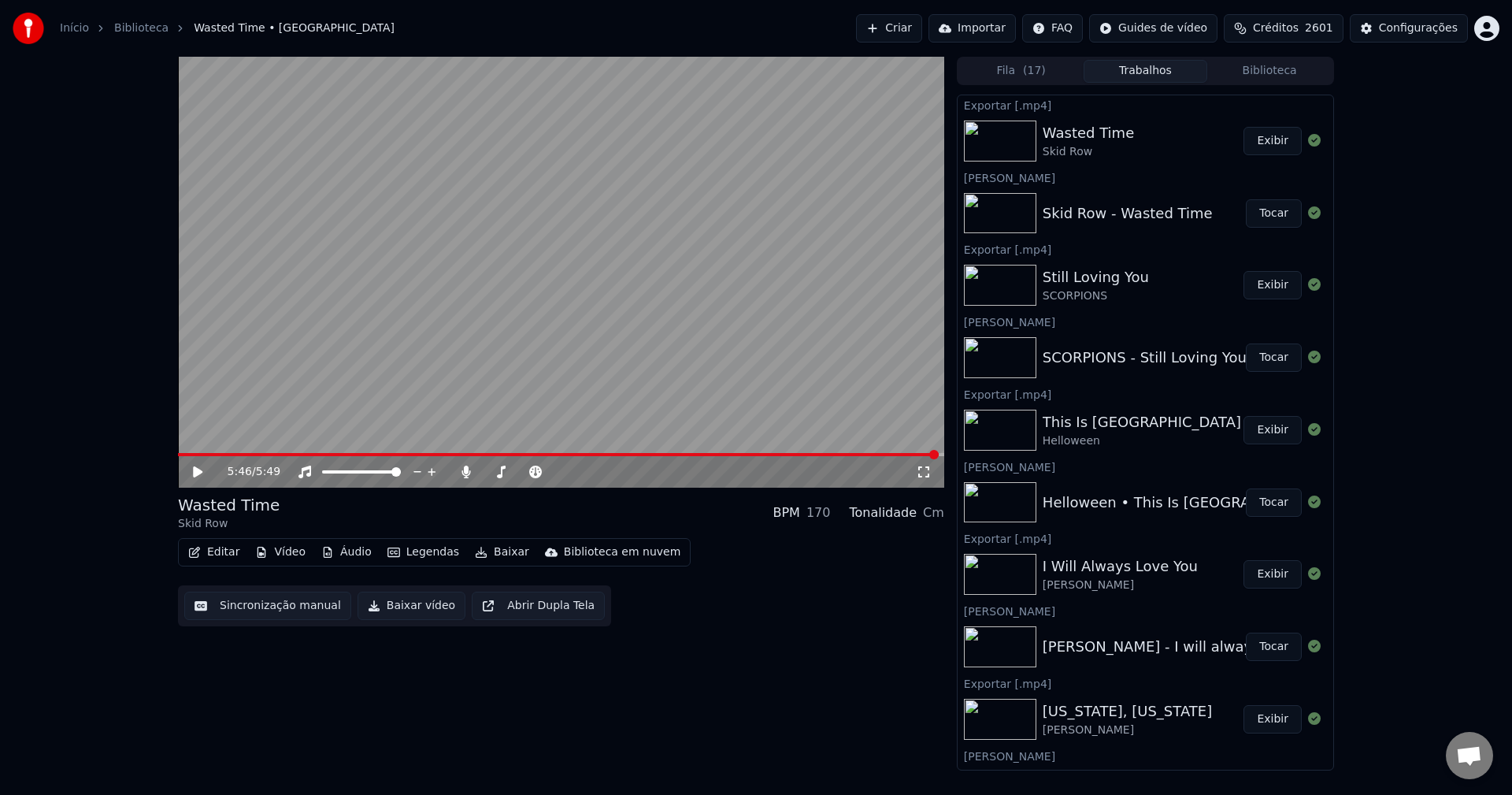
click at [893, 27] on button "Criar" at bounding box center [889, 28] width 66 height 28
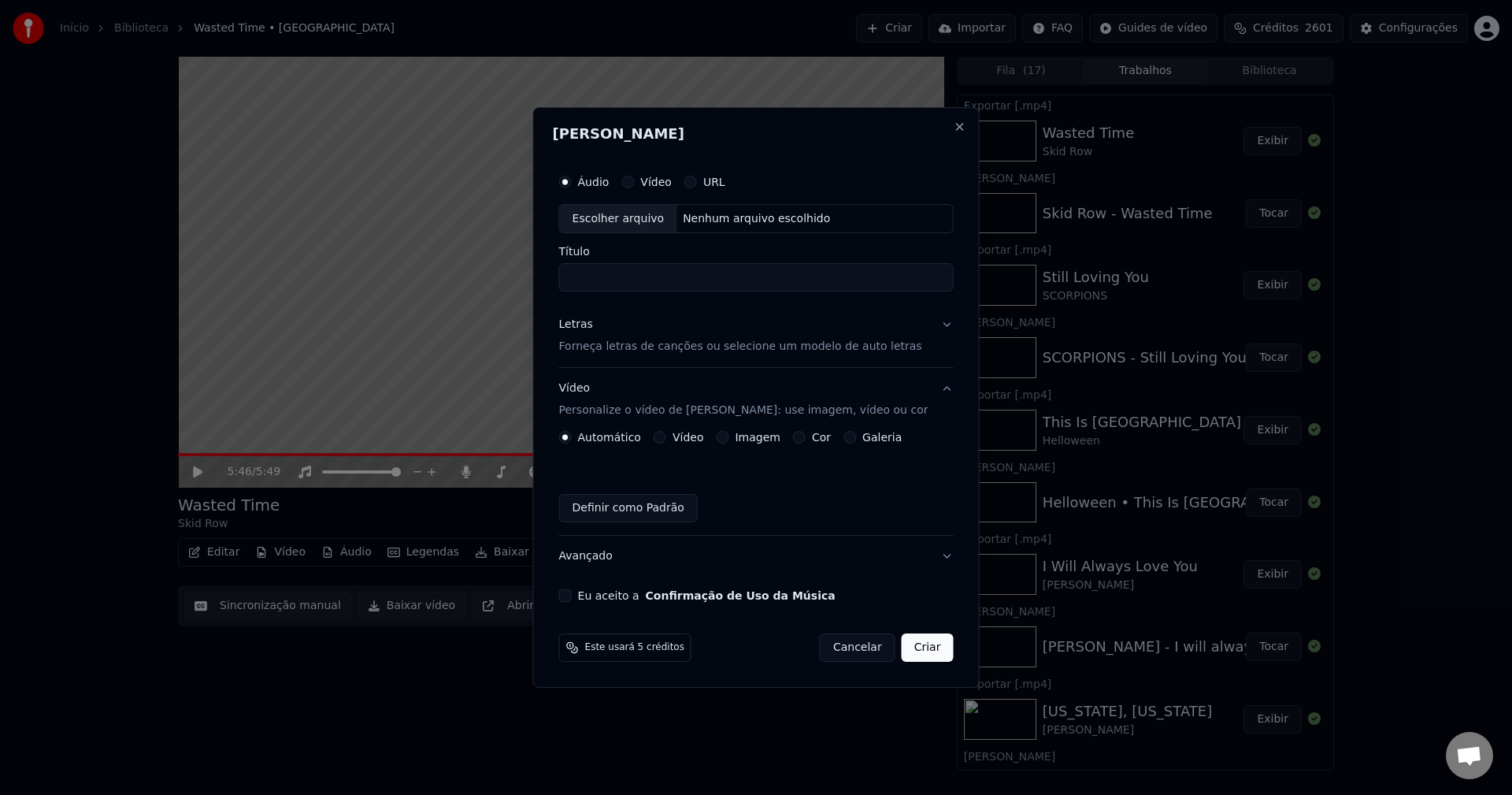
click at [637, 219] on div "Escolher arquivo" at bounding box center [619, 218] width 117 height 28
type input "**********"
click at [640, 344] on p "Forneça letras de canções ou selecione um modelo de auto letras" at bounding box center [741, 347] width 363 height 16
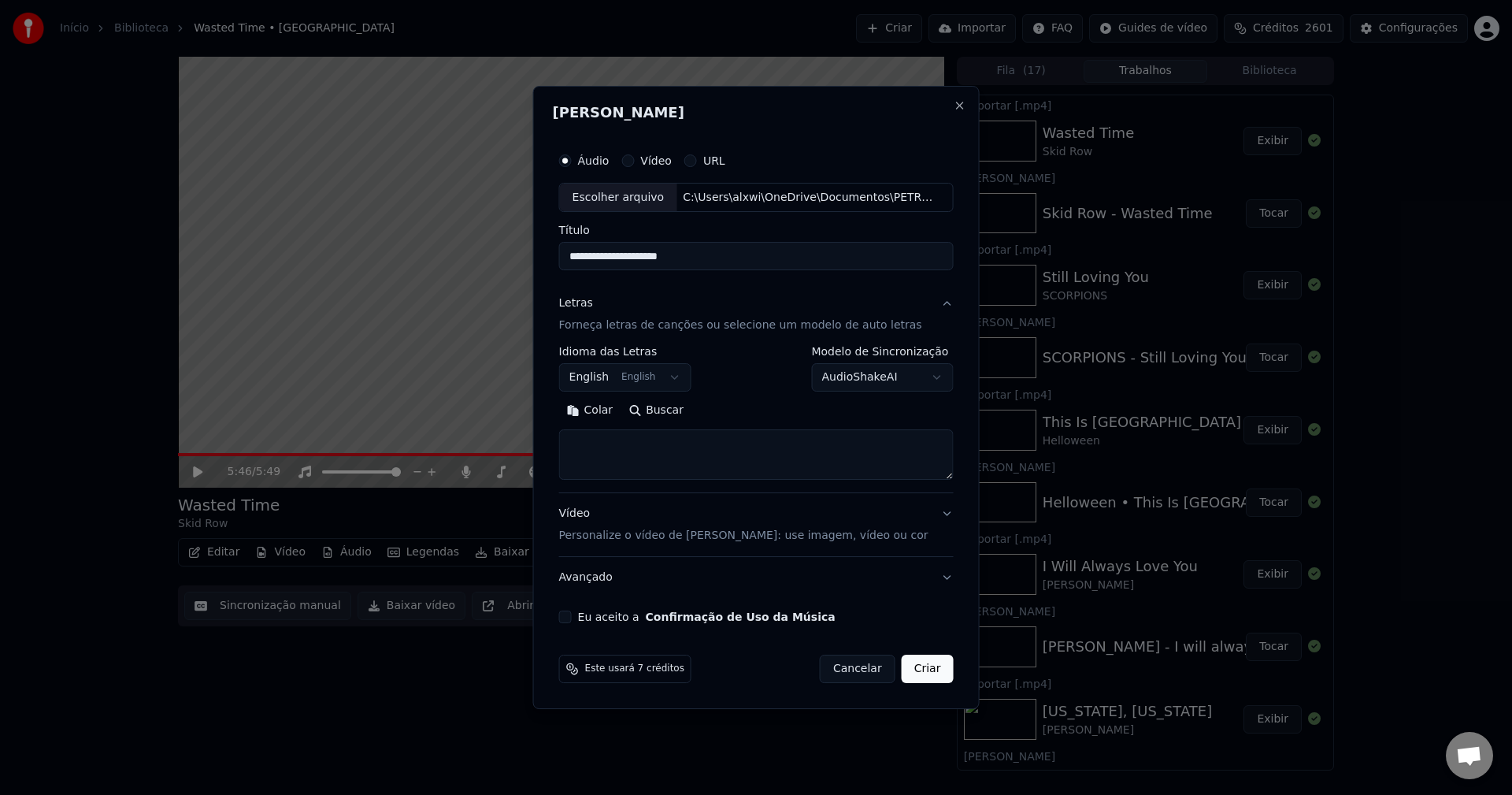
click at [675, 448] on textarea at bounding box center [756, 455] width 395 height 50
paste textarea "**********"
type textarea "**********"
click at [636, 527] on div "Vídeo Personalize o vídeo de karaokê: use imagem, vídeo ou cor" at bounding box center [743, 525] width 369 height 38
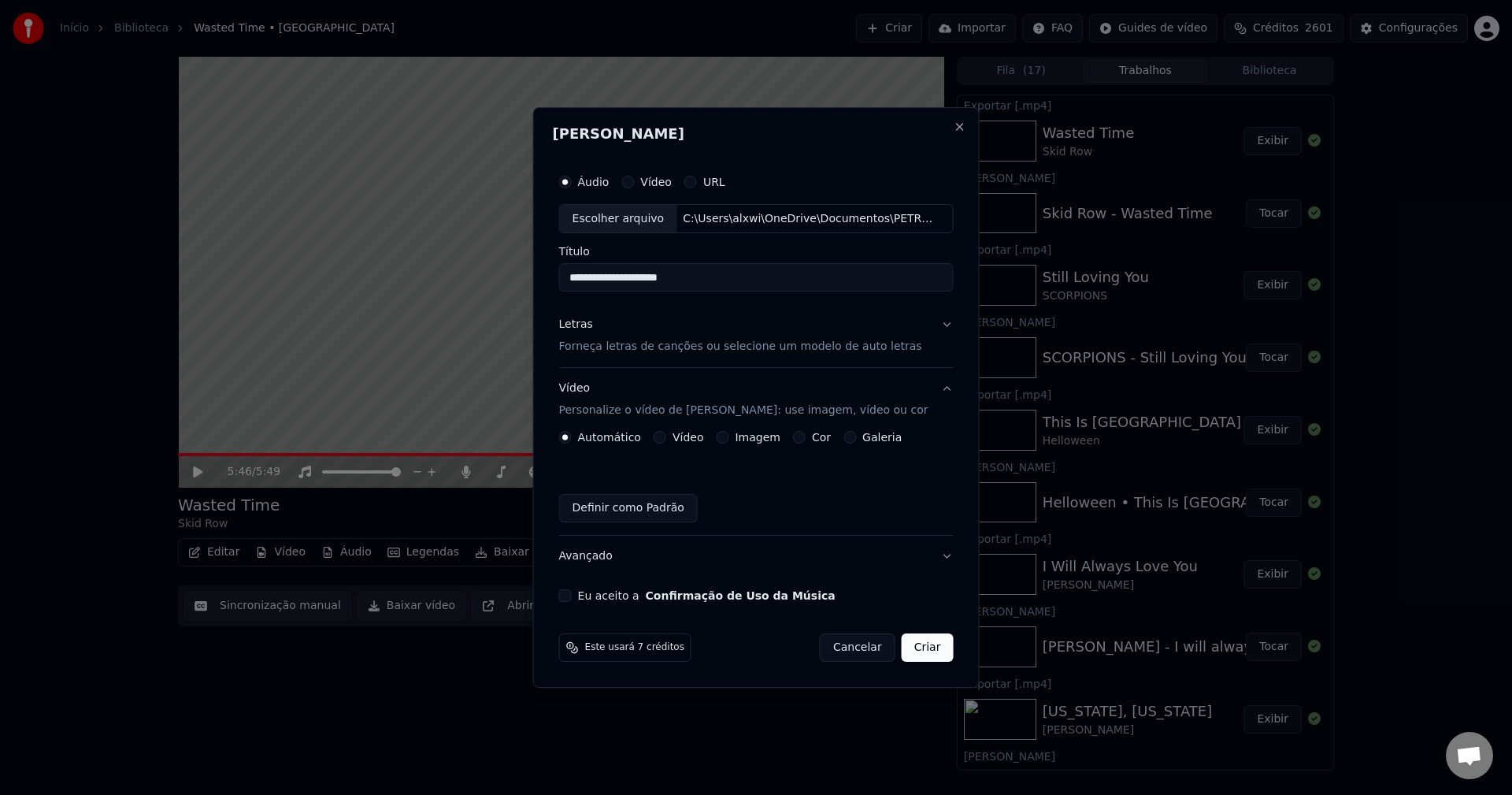
click at [727, 439] on button "Imagem" at bounding box center [722, 437] width 13 height 13
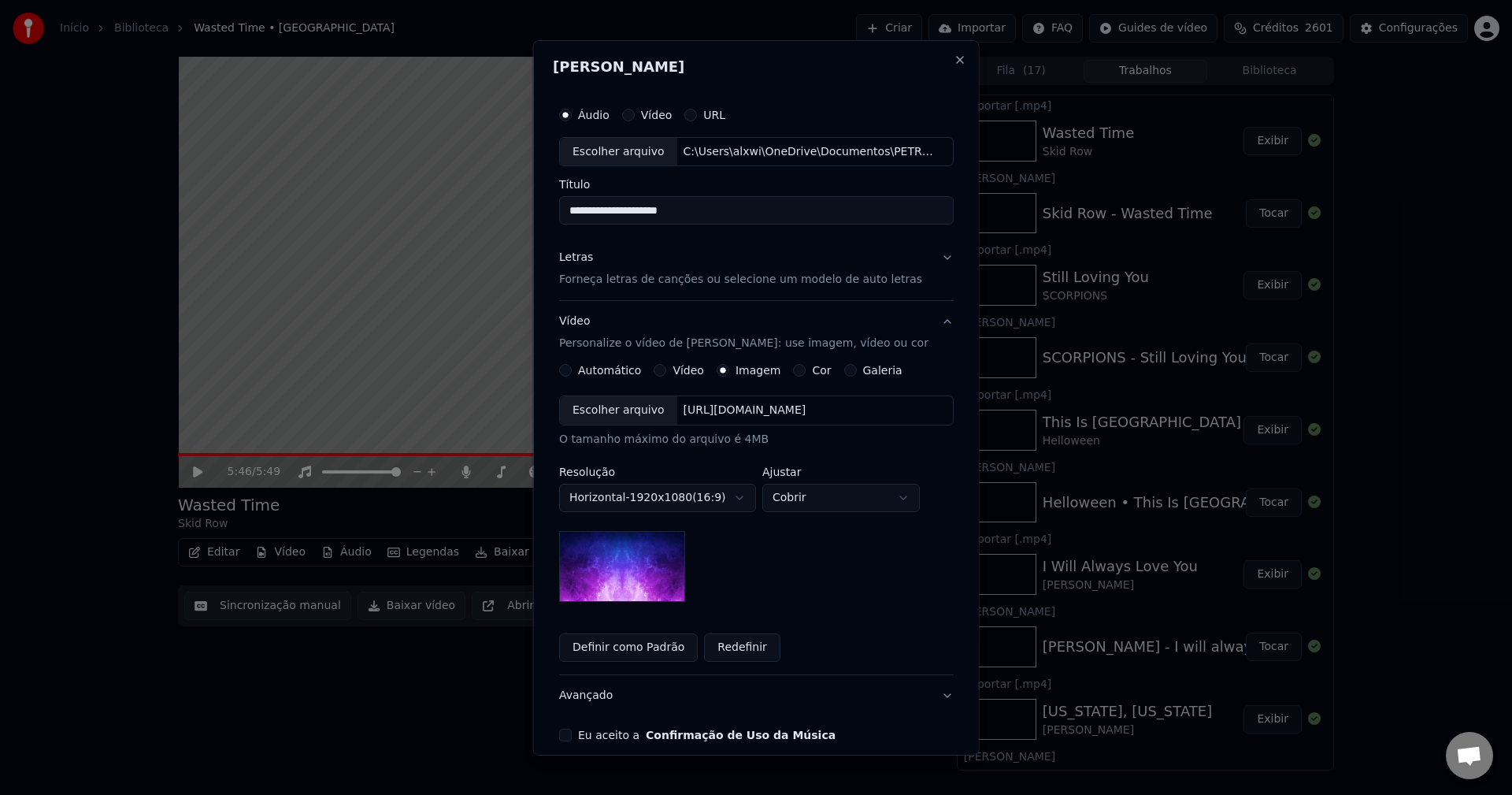
click at [620, 412] on div "Escolher arquivo" at bounding box center [619, 410] width 117 height 28
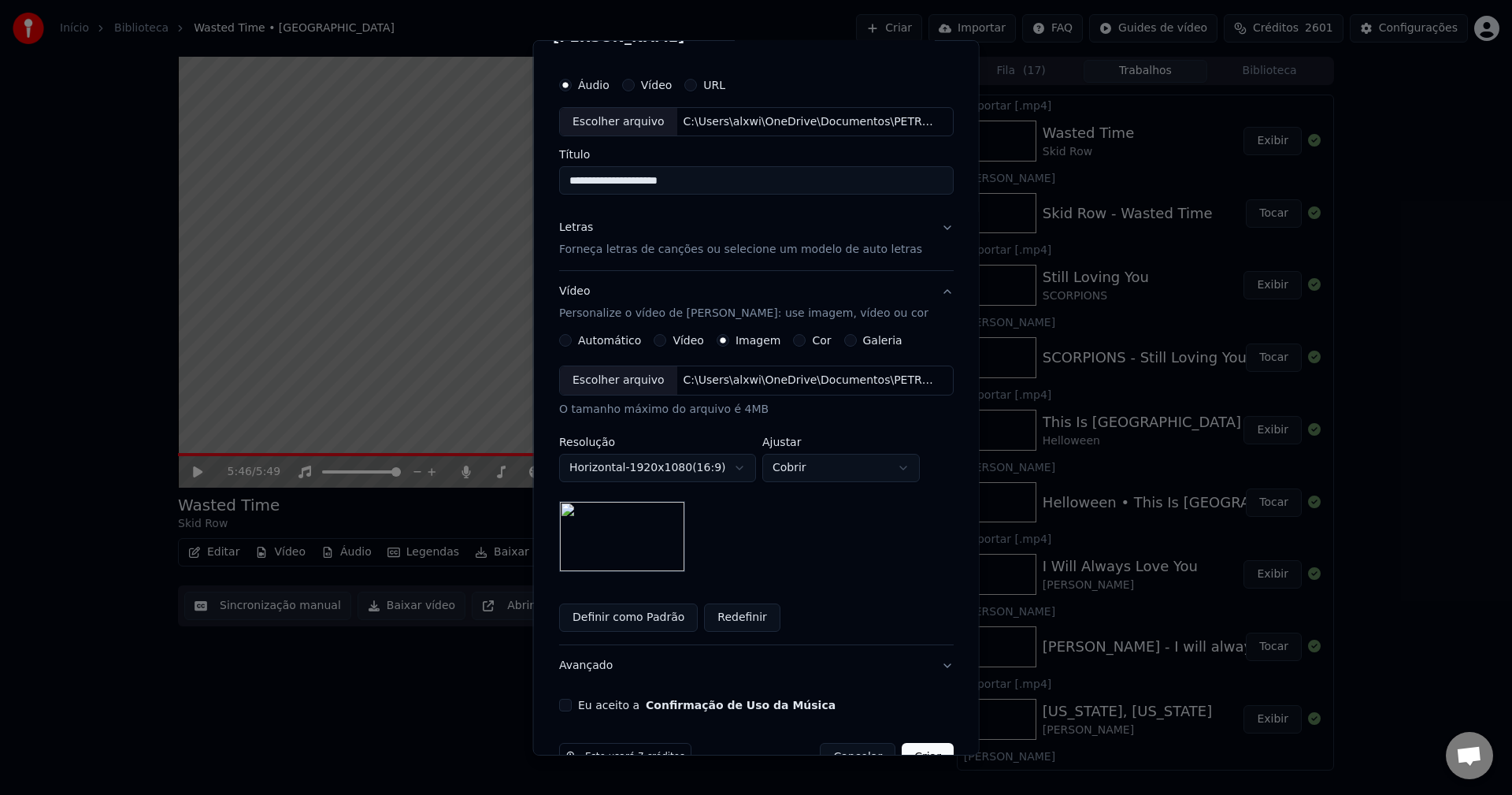
scroll to position [71, 0]
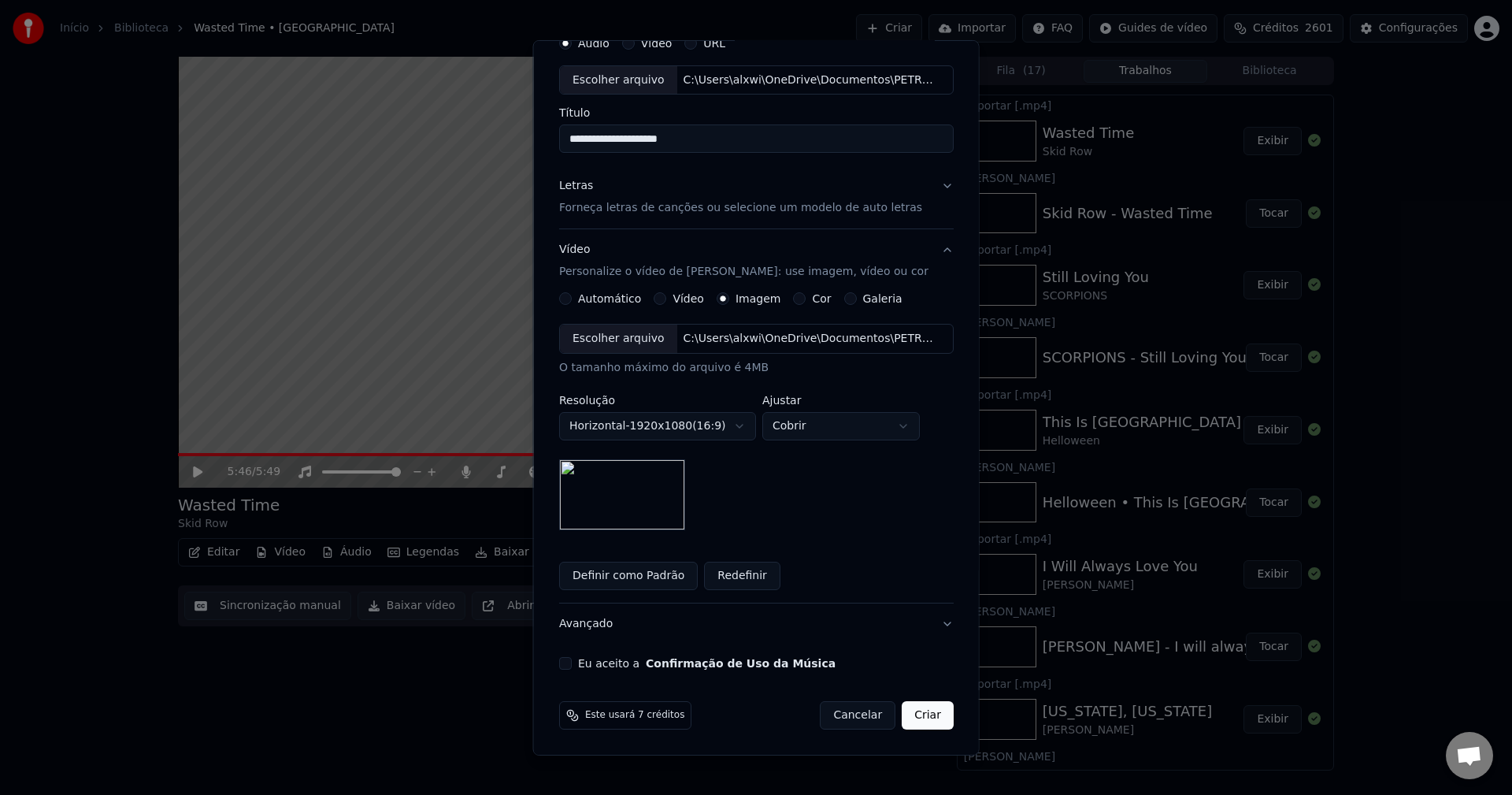
click at [572, 663] on button "Eu aceito a Confirmação de Uso da Música" at bounding box center [565, 663] width 13 height 13
click at [906, 712] on button "Criar" at bounding box center [927, 714] width 52 height 28
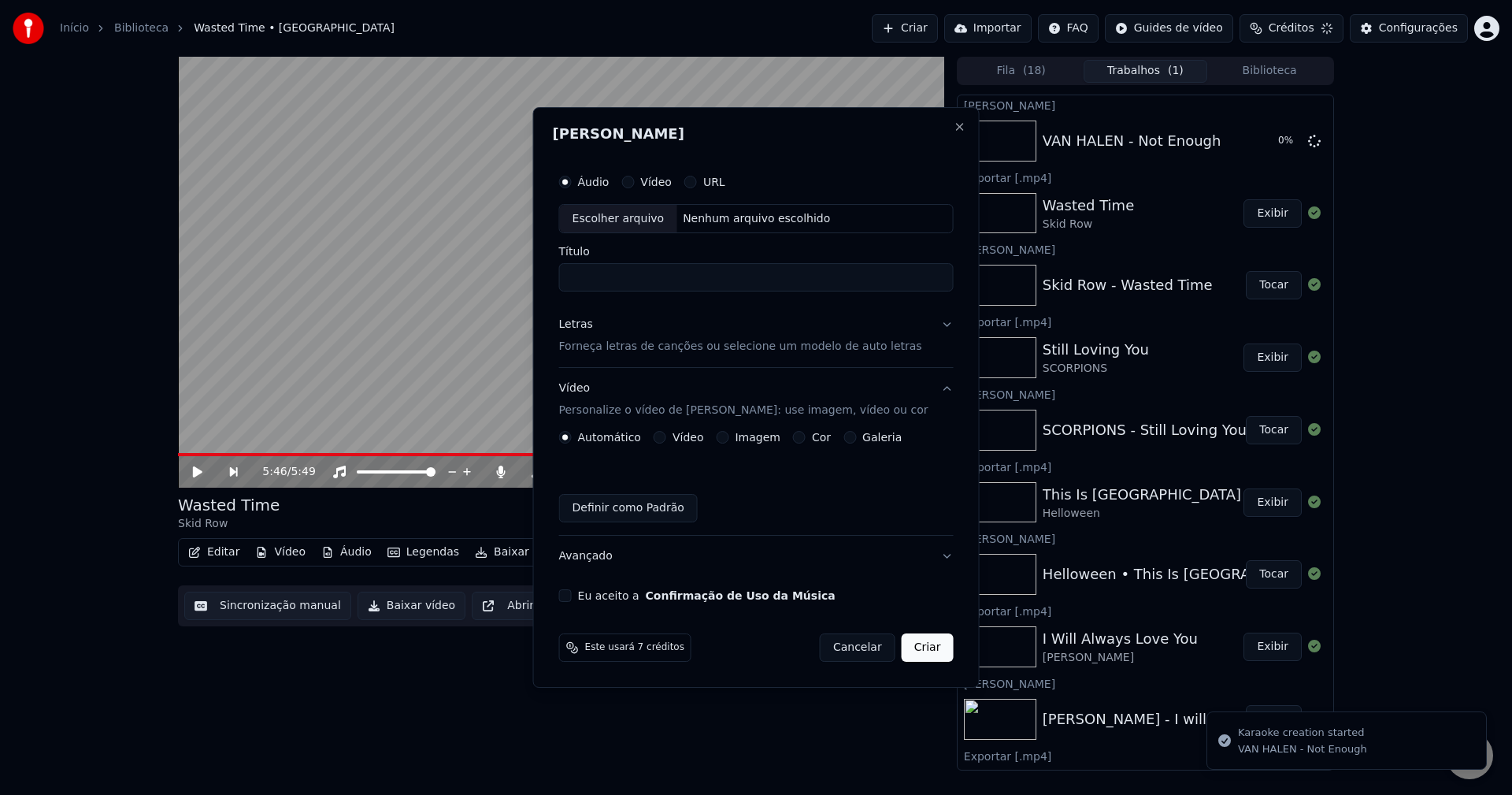
scroll to position [0, 0]
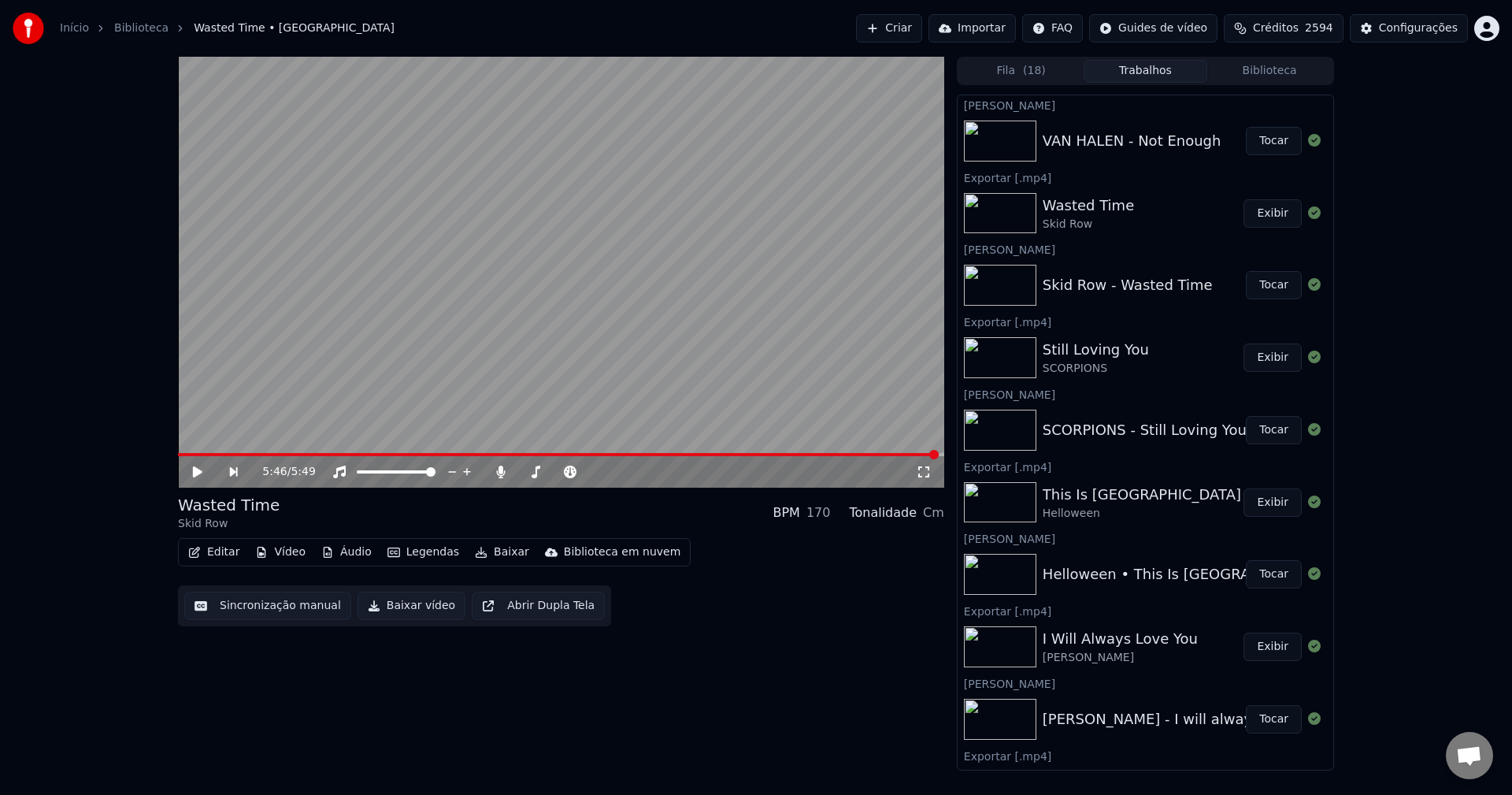
click at [1257, 139] on button "Tocar" at bounding box center [1274, 140] width 56 height 28
click at [302, 450] on span at bounding box center [305, 454] width 9 height 9
click at [333, 455] on span at bounding box center [330, 454] width 9 height 9
click at [347, 456] on span at bounding box center [350, 454] width 9 height 9
click at [363, 454] on span at bounding box center [363, 454] width 9 height 9
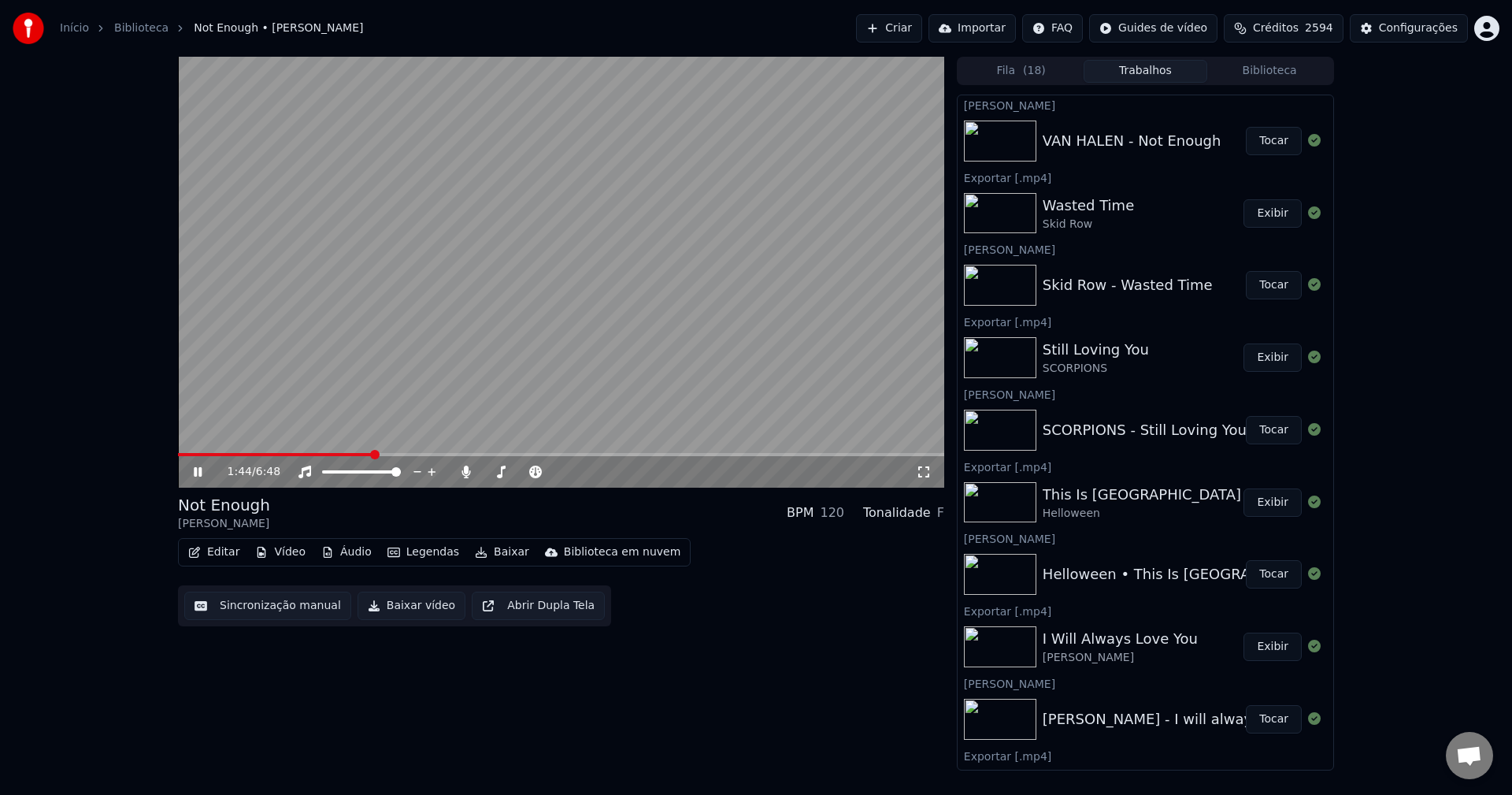
click at [372, 453] on span at bounding box center [374, 454] width 9 height 9
click at [389, 454] on span at bounding box center [392, 454] width 9 height 9
click at [403, 456] on span at bounding box center [405, 454] width 9 height 9
click at [718, 451] on span at bounding box center [715, 454] width 9 height 9
click at [734, 450] on span at bounding box center [732, 454] width 9 height 9
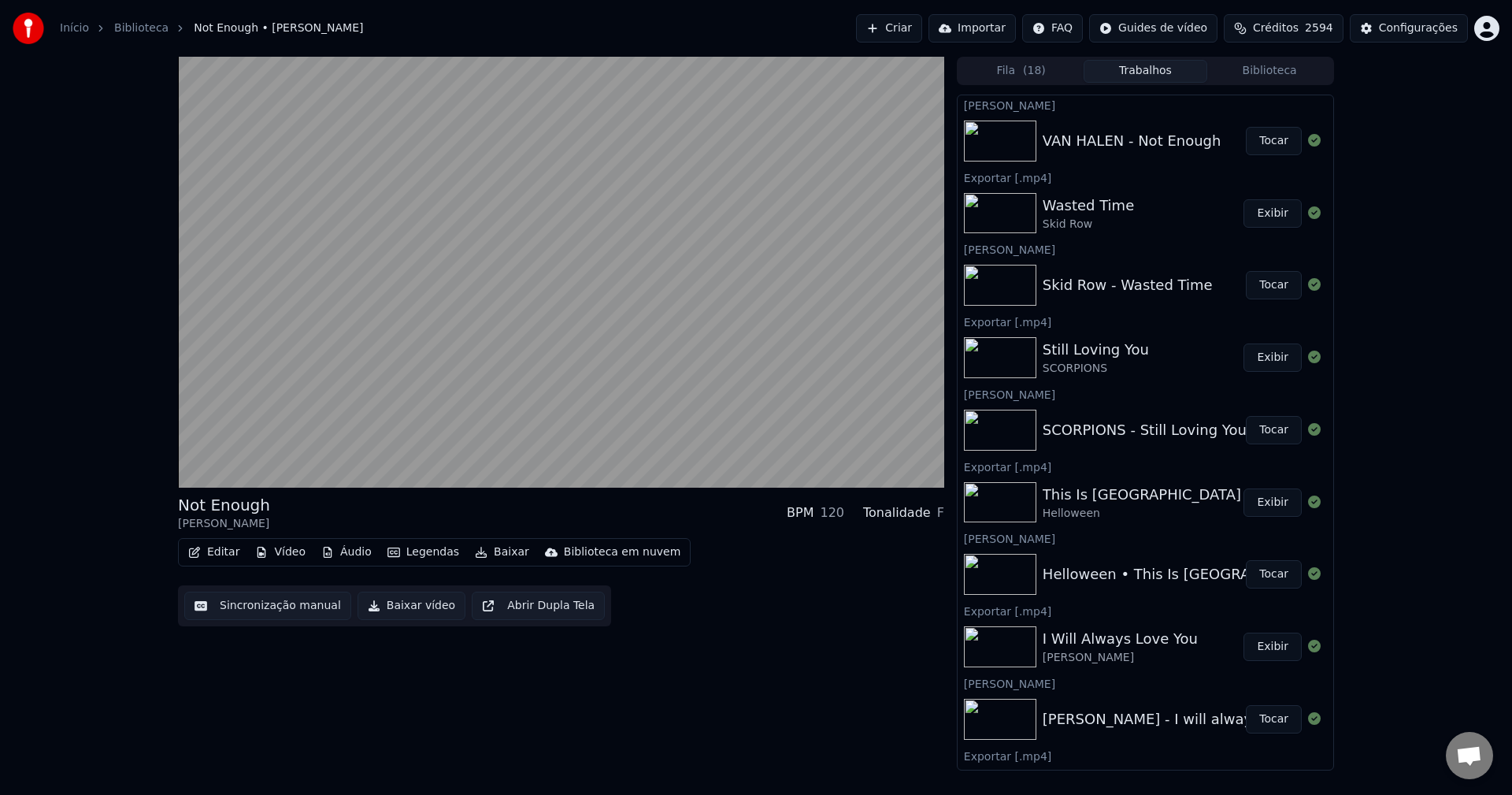
click at [488, 553] on button "Baixar" at bounding box center [501, 552] width 67 height 22
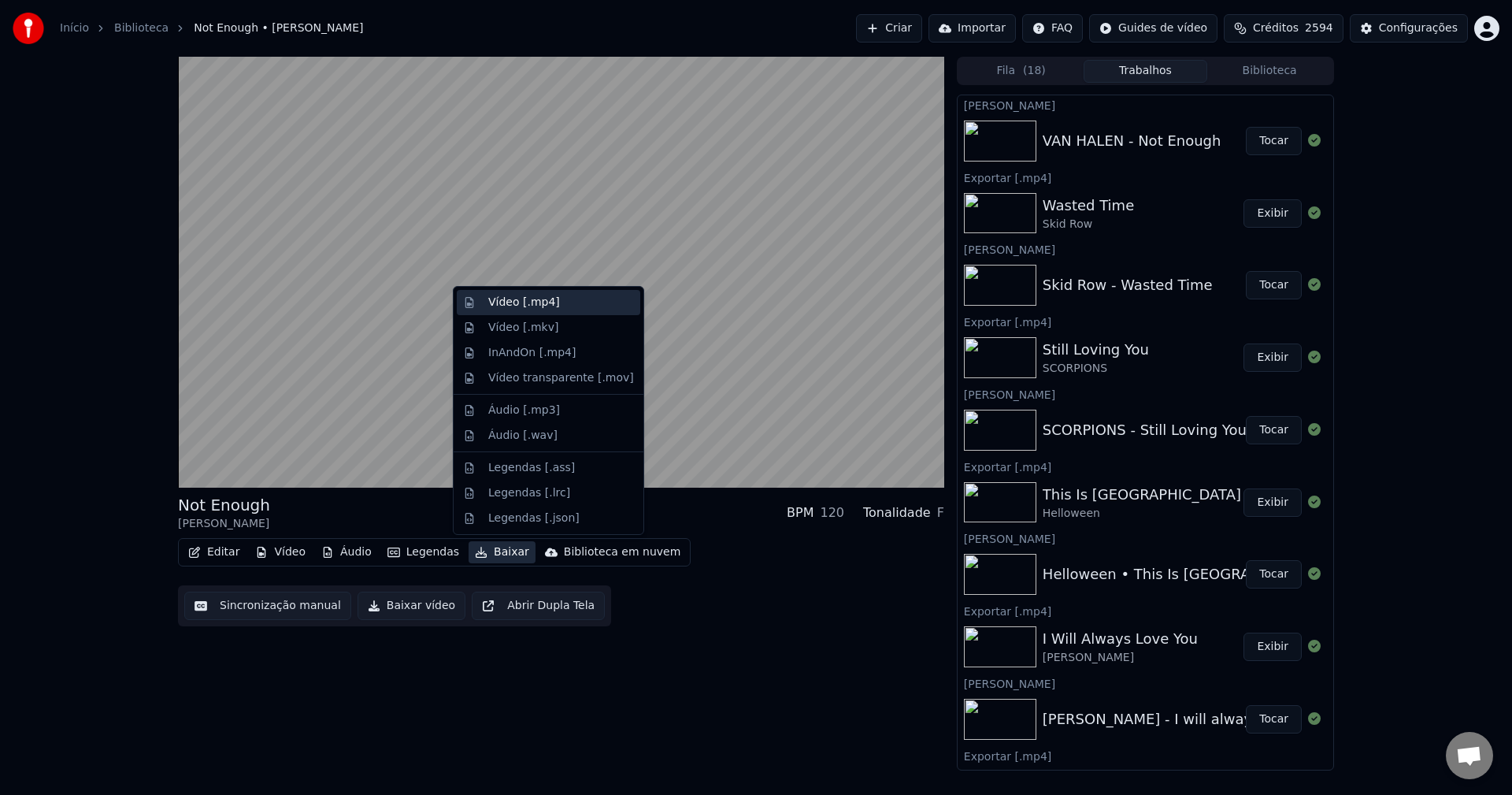
click at [531, 304] on div "Vídeo [.mp4]" at bounding box center [524, 302] width 71 height 16
